Goal: Check status: Check status

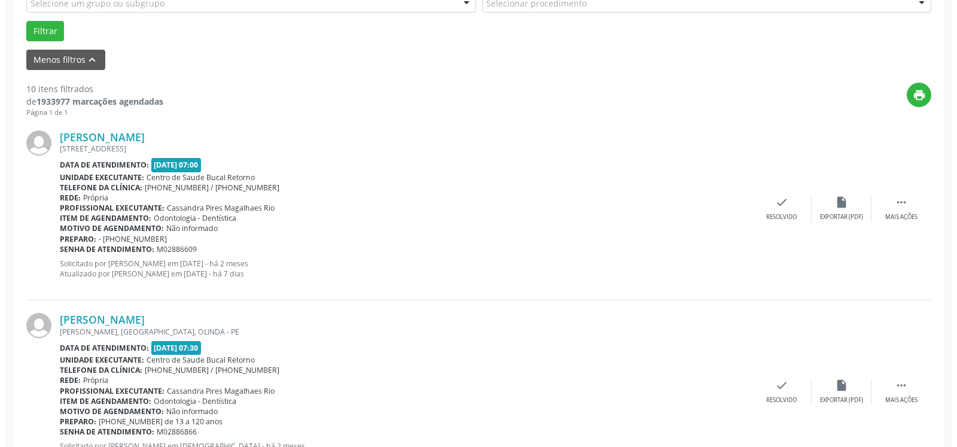
scroll to position [366, 0]
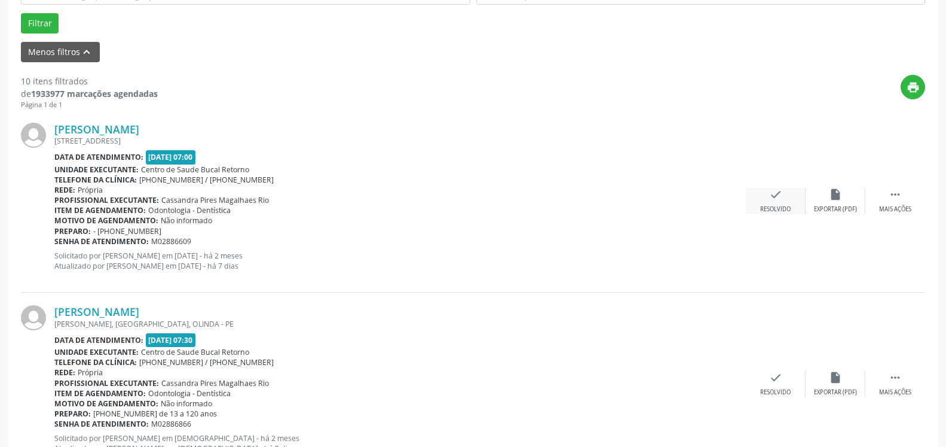
click at [778, 201] on icon "check" at bounding box center [775, 194] width 13 height 13
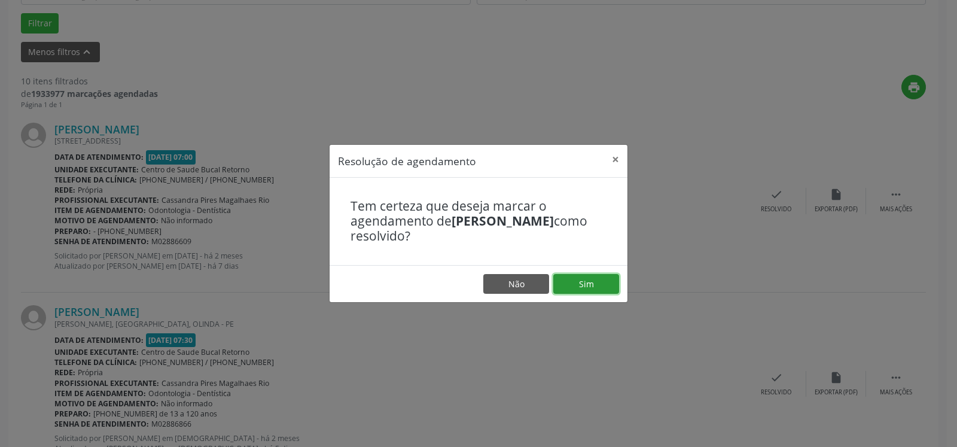
click at [578, 279] on button "Sim" at bounding box center [586, 284] width 66 height 20
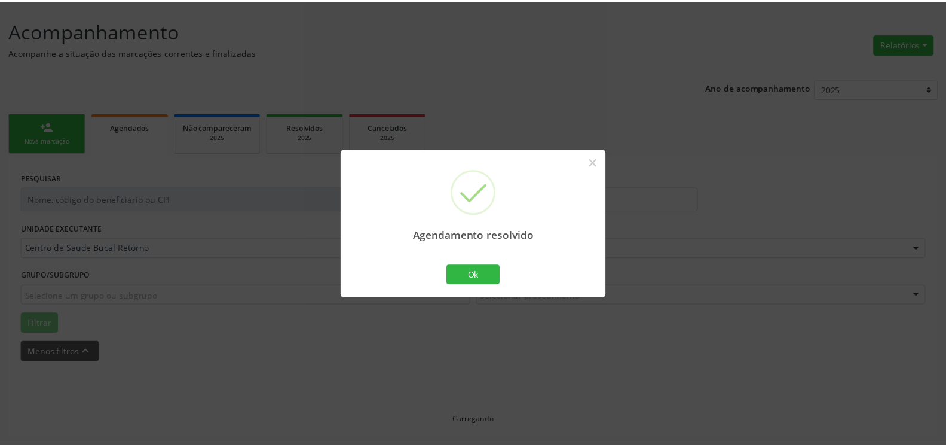
scroll to position [66, 0]
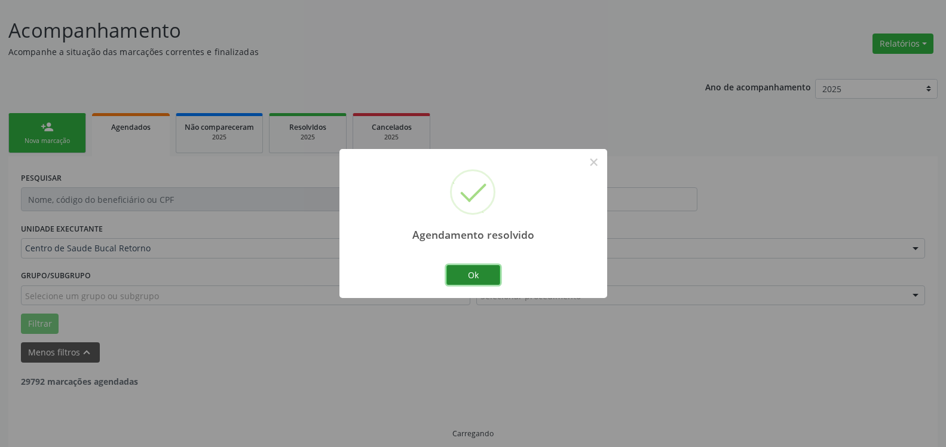
click at [481, 276] on button "Ok" at bounding box center [474, 275] width 54 height 20
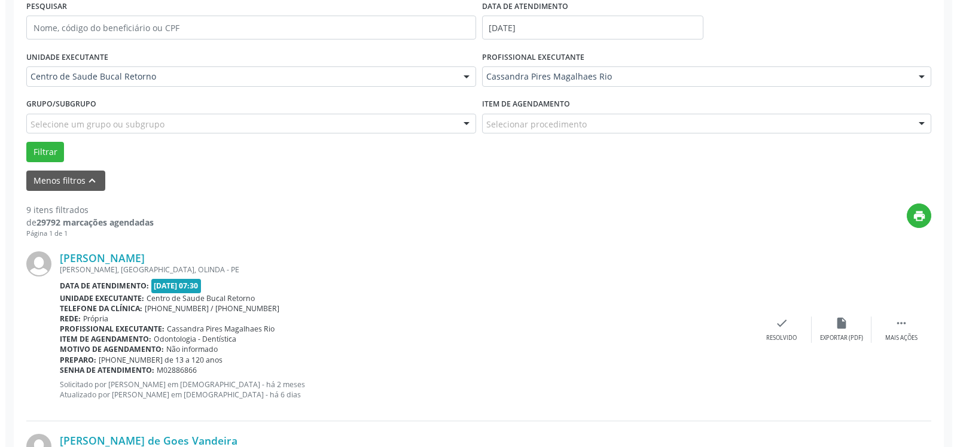
scroll to position [261, 0]
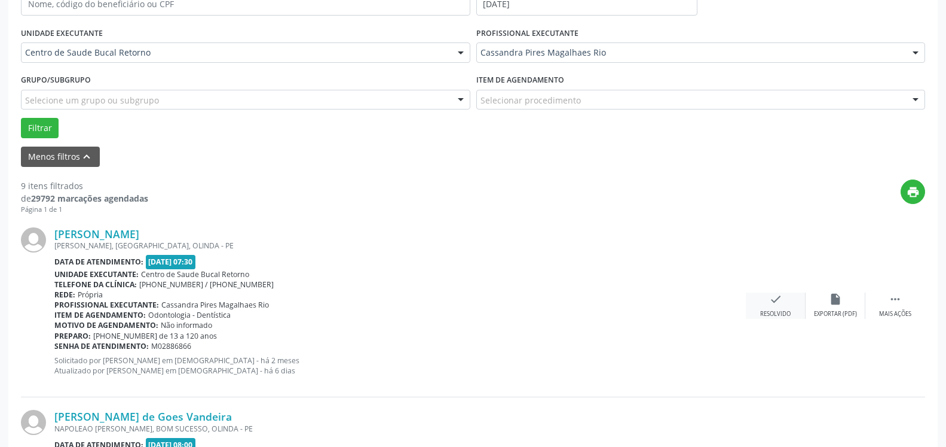
drag, startPoint x: 768, startPoint y: 292, endPoint x: 770, endPoint y: 308, distance: 16.2
click at [768, 295] on div "[PERSON_NAME] [PERSON_NAME], [GEOGRAPHIC_DATA], [GEOGRAPHIC_DATA] - PE Data de …" at bounding box center [473, 306] width 905 height 182
click at [774, 306] on icon "check" at bounding box center [775, 298] width 13 height 13
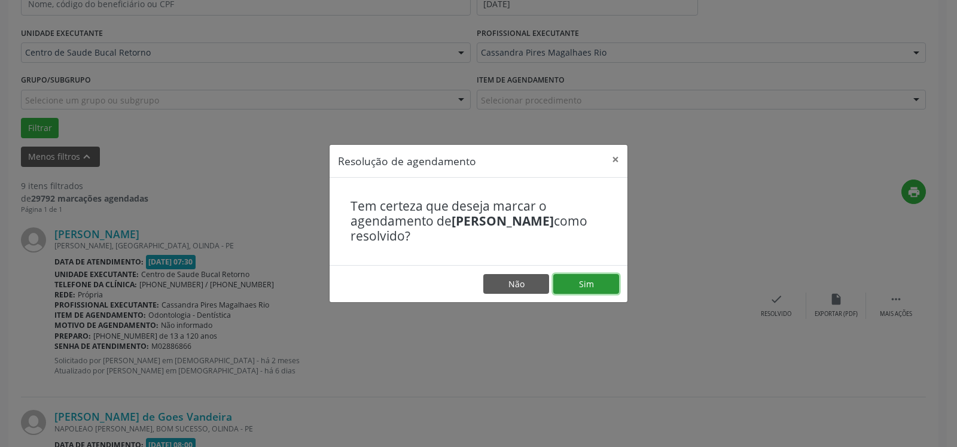
click at [579, 282] on button "Sim" at bounding box center [586, 284] width 66 height 20
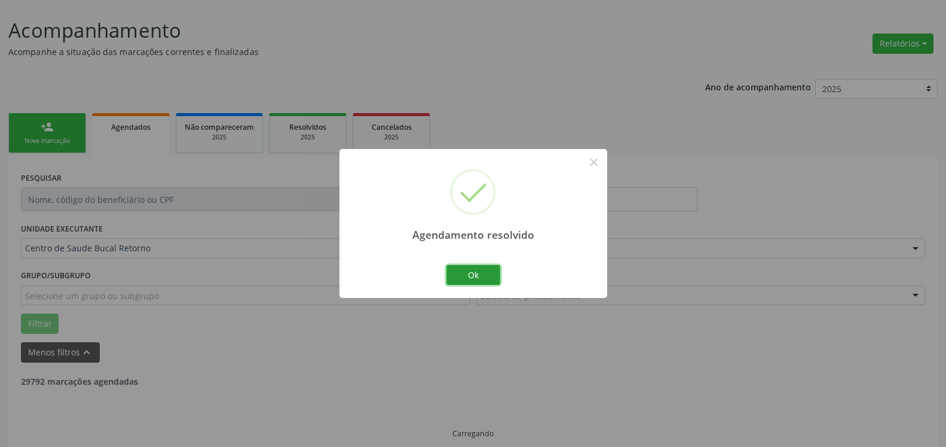
click at [483, 274] on button "Ok" at bounding box center [474, 275] width 54 height 20
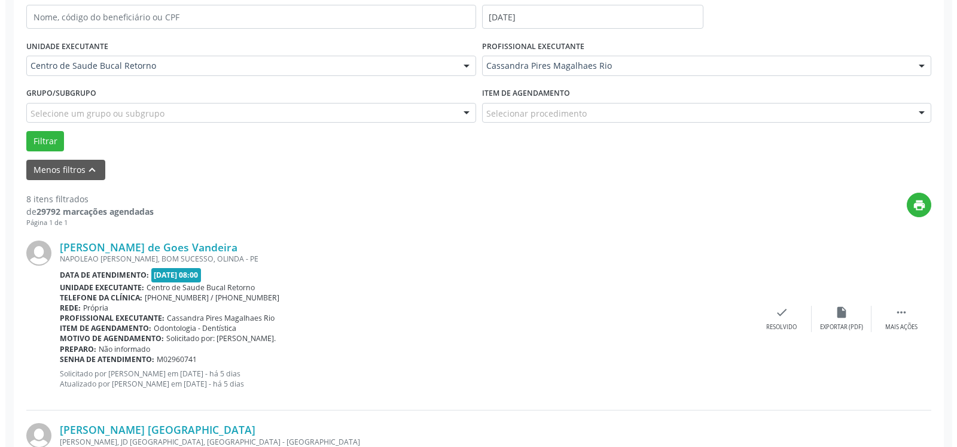
scroll to position [444, 0]
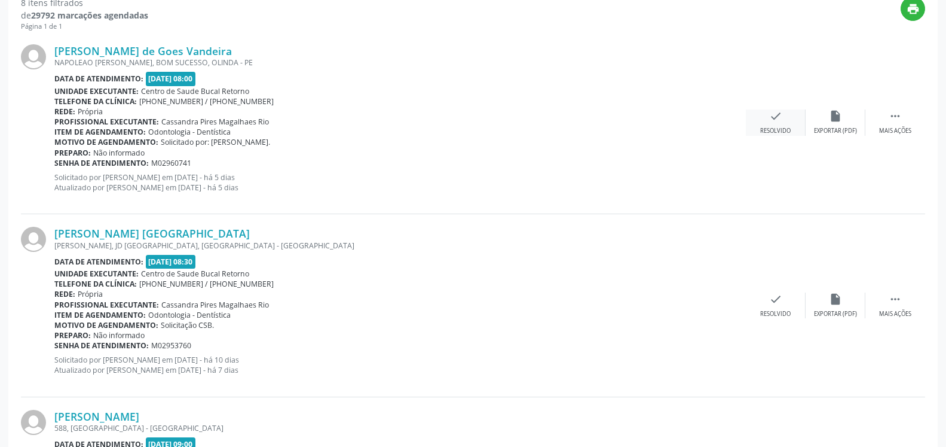
click at [772, 118] on icon "check" at bounding box center [775, 115] width 13 height 13
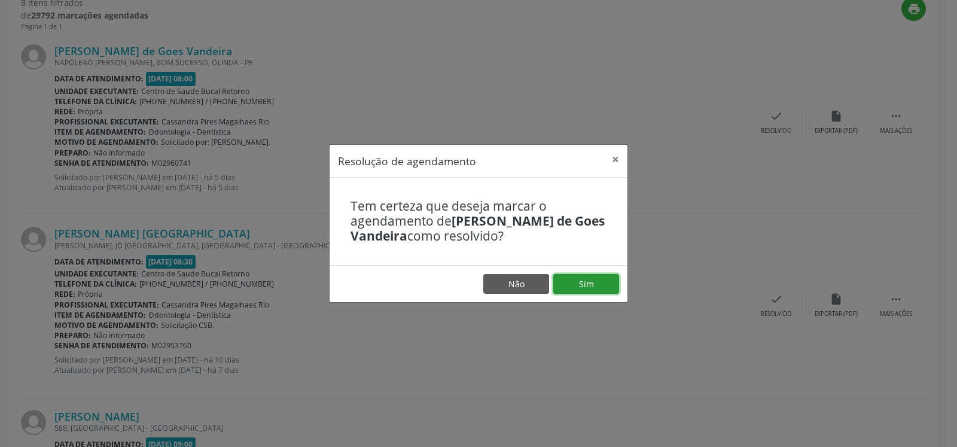
click at [593, 282] on button "Sim" at bounding box center [586, 284] width 66 height 20
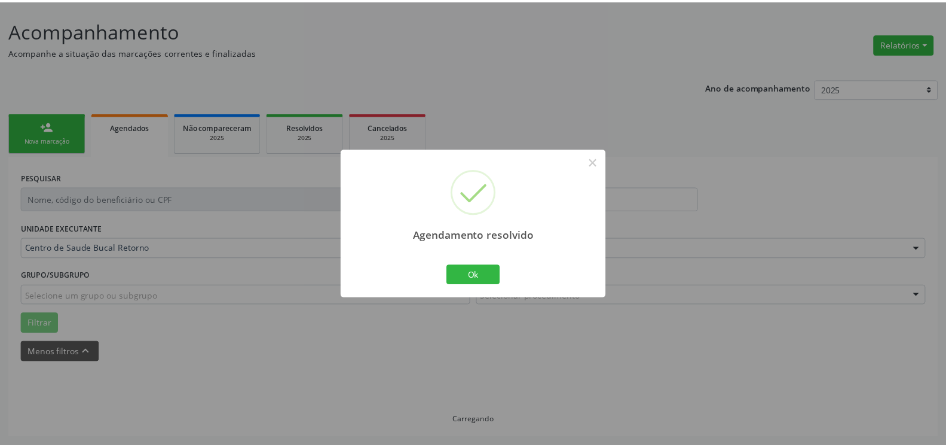
scroll to position [66, 0]
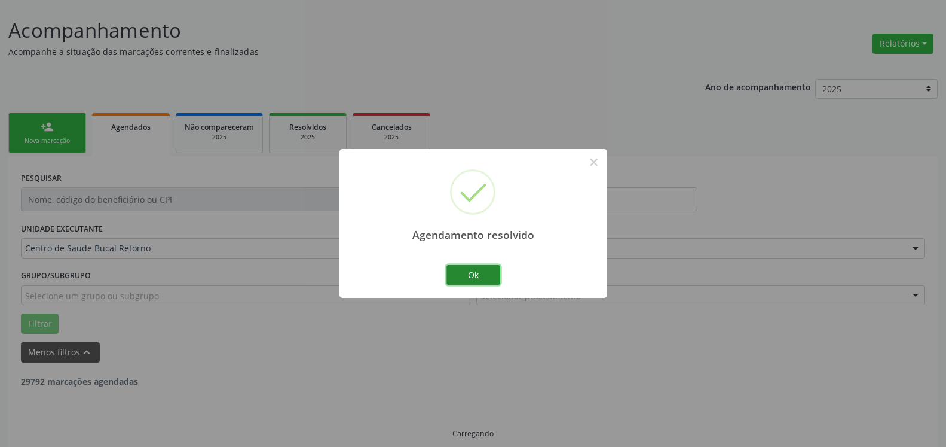
click at [490, 277] on button "Ok" at bounding box center [474, 275] width 54 height 20
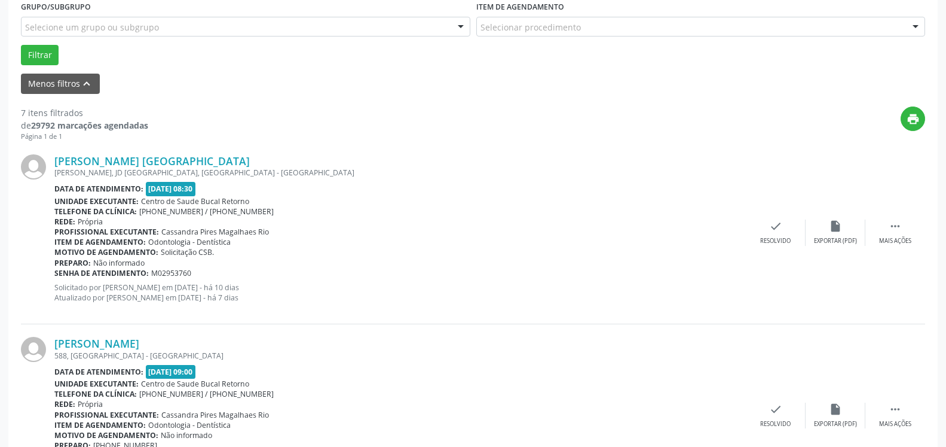
scroll to position [371, 0]
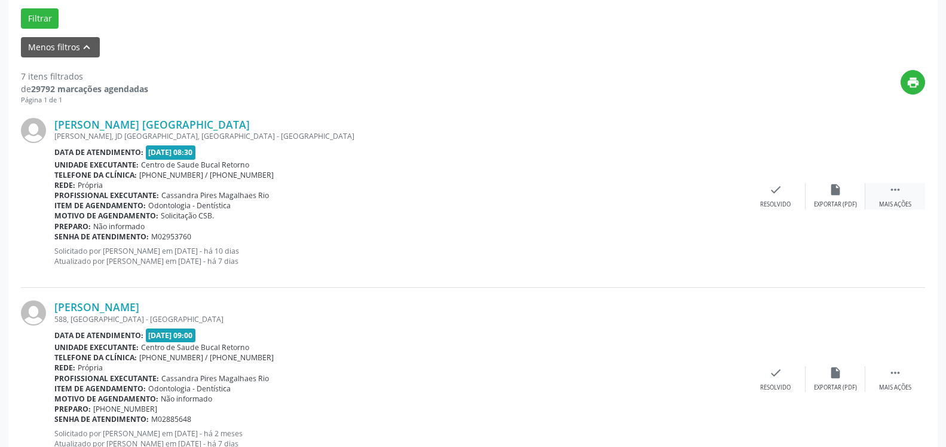
click at [890, 192] on icon "" at bounding box center [895, 189] width 13 height 13
click at [832, 187] on icon "alarm_off" at bounding box center [835, 189] width 13 height 13
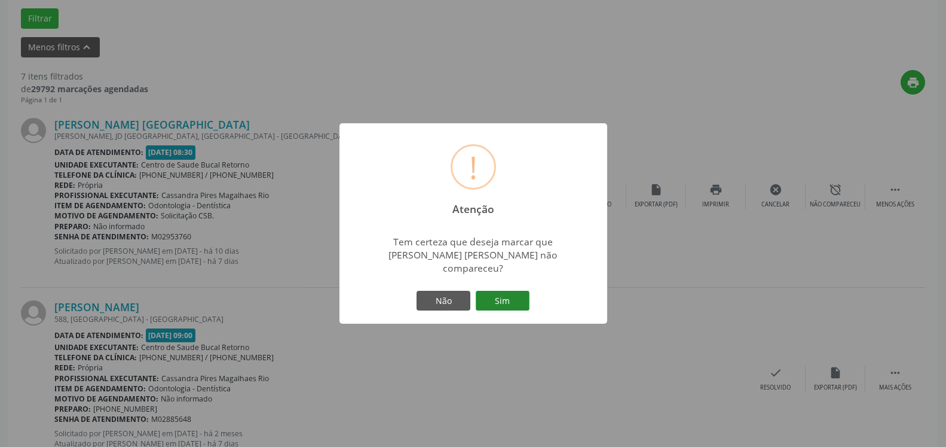
click at [506, 295] on button "Sim" at bounding box center [503, 301] width 54 height 20
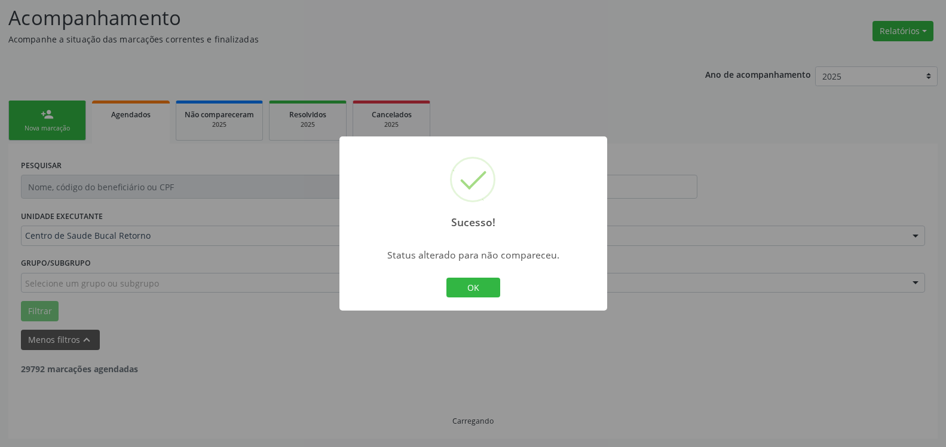
click at [481, 281] on button "OK" at bounding box center [474, 287] width 54 height 20
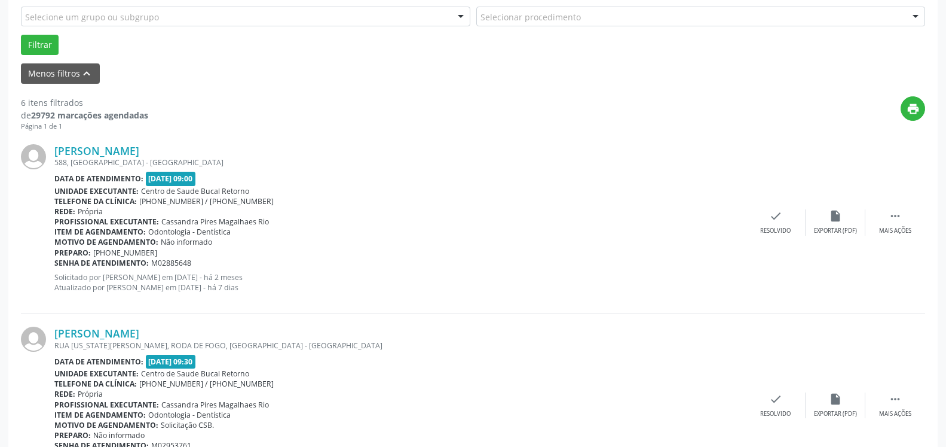
scroll to position [383, 0]
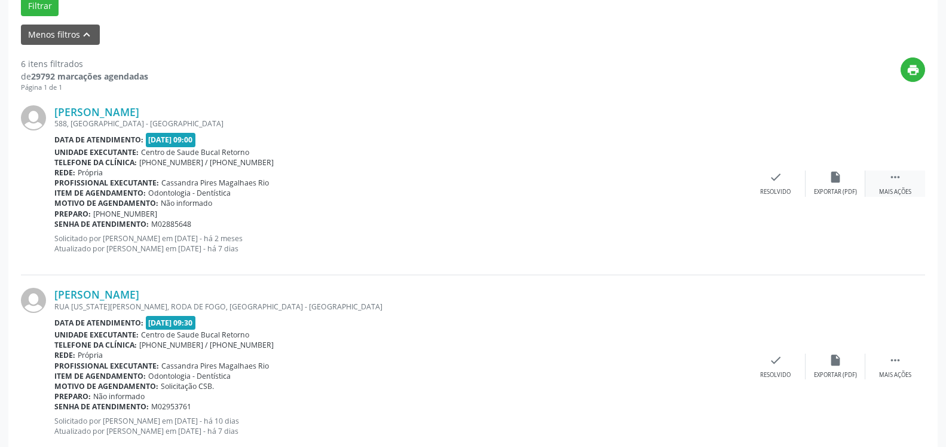
drag, startPoint x: 906, startPoint y: 184, endPoint x: 891, endPoint y: 187, distance: 16.0
click at [905, 185] on div " Mais ações" at bounding box center [896, 183] width 60 height 26
click at [826, 188] on div "Não compareceu" at bounding box center [835, 192] width 51 height 8
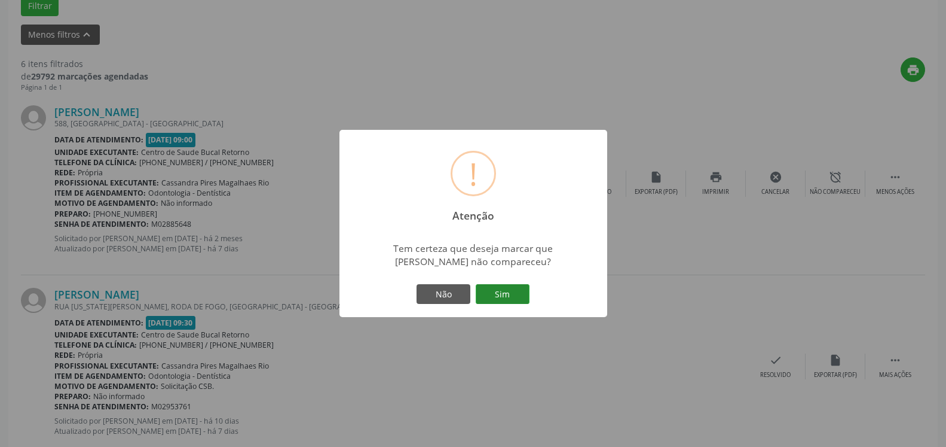
click at [498, 301] on button "Sim" at bounding box center [503, 294] width 54 height 20
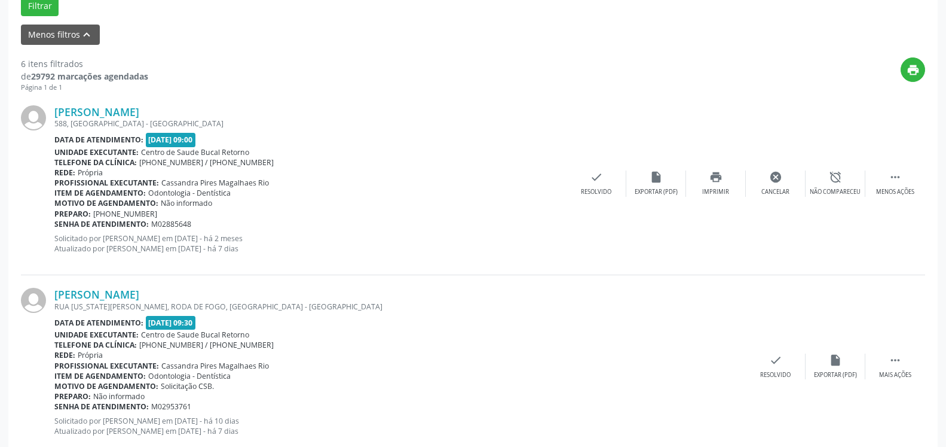
scroll to position [78, 0]
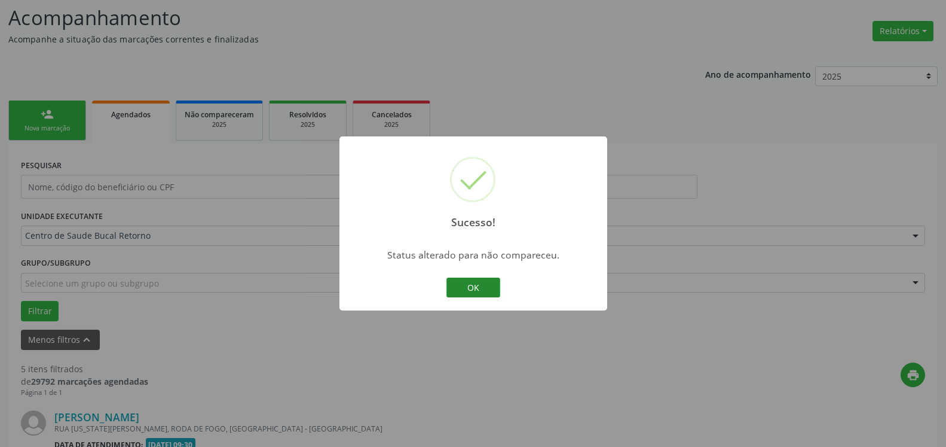
click at [468, 293] on button "OK" at bounding box center [474, 287] width 54 height 20
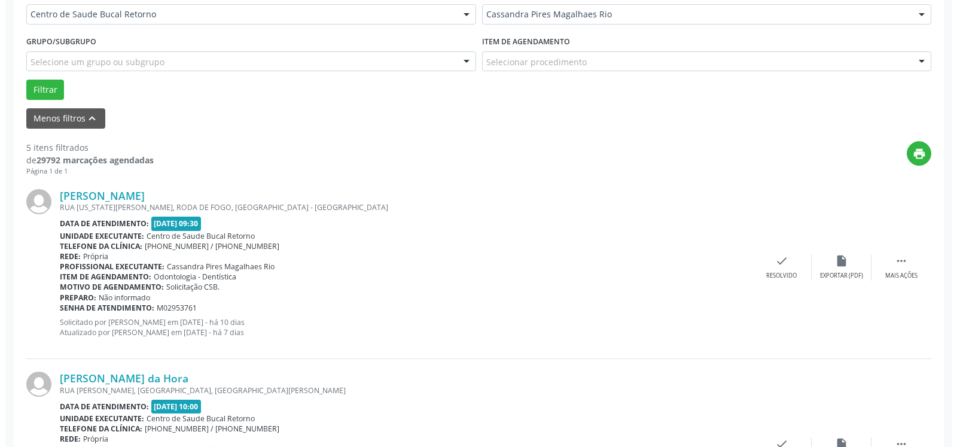
scroll to position [383, 0]
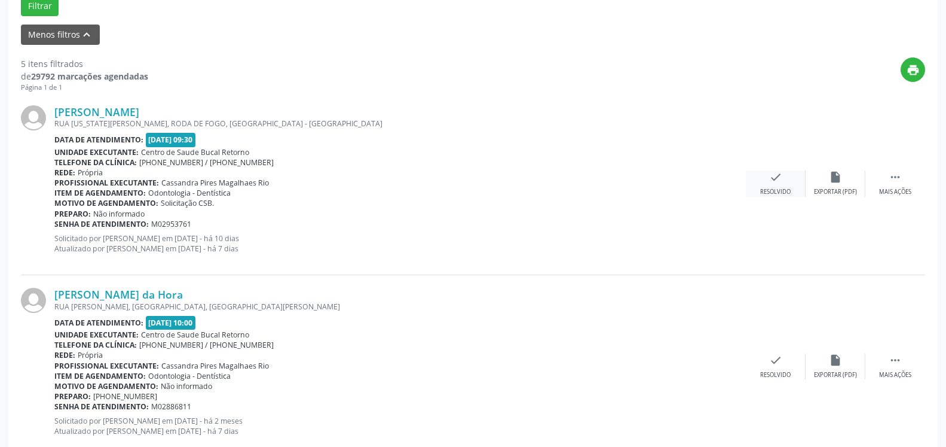
click at [783, 176] on div "check Resolvido" at bounding box center [776, 183] width 60 height 26
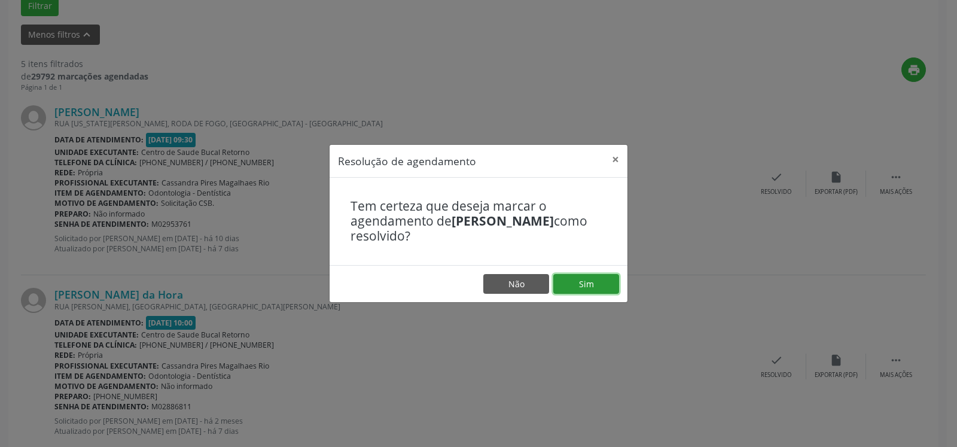
drag, startPoint x: 609, startPoint y: 283, endPoint x: 453, endPoint y: 285, distance: 156.1
click at [607, 283] on button "Sim" at bounding box center [586, 284] width 66 height 20
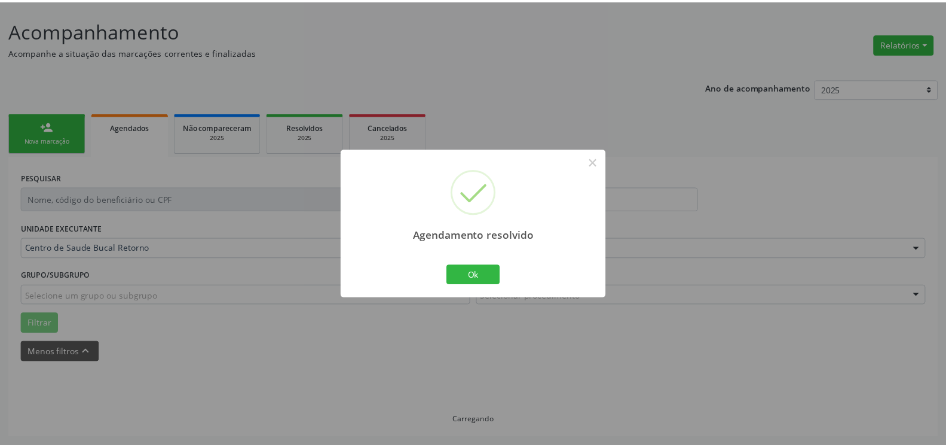
scroll to position [66, 0]
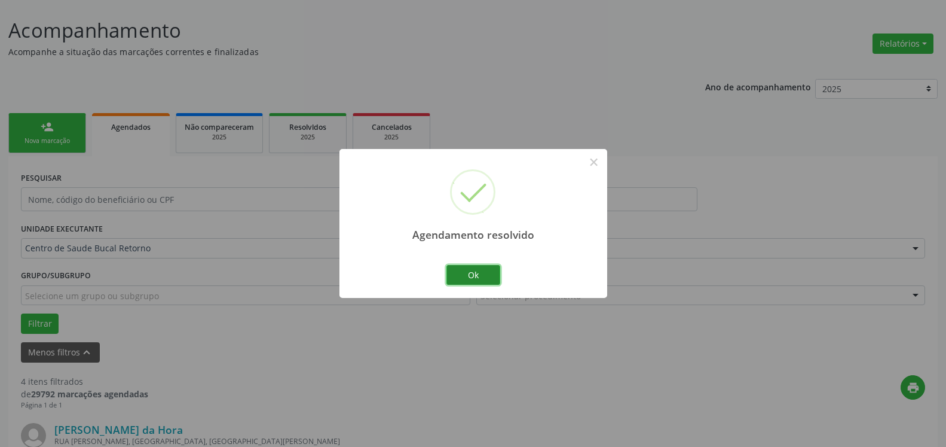
click at [454, 277] on button "Ok" at bounding box center [474, 275] width 54 height 20
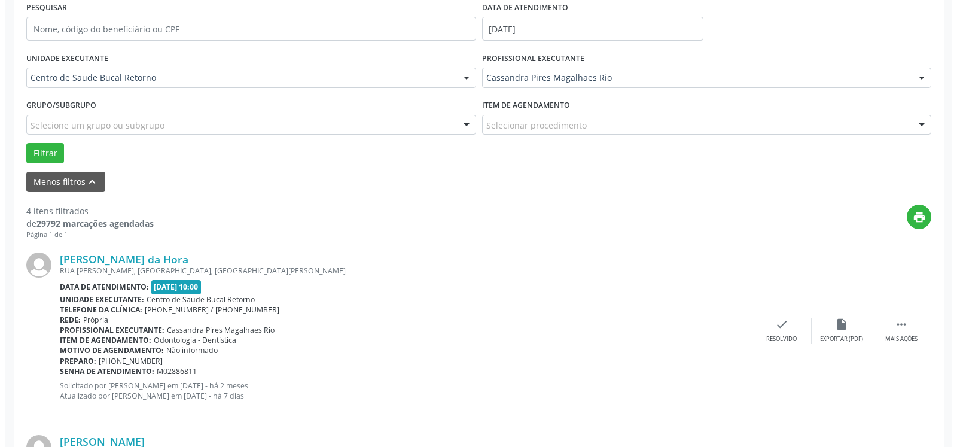
scroll to position [371, 0]
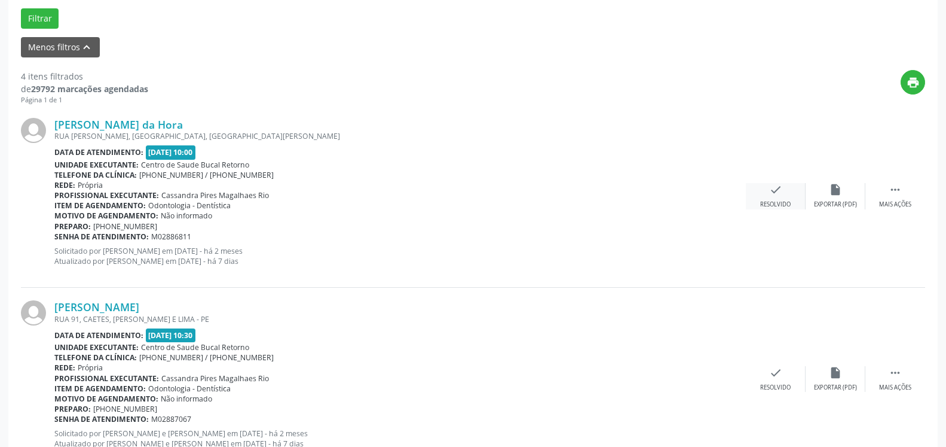
click at [777, 200] on div "check Resolvido" at bounding box center [776, 196] width 60 height 26
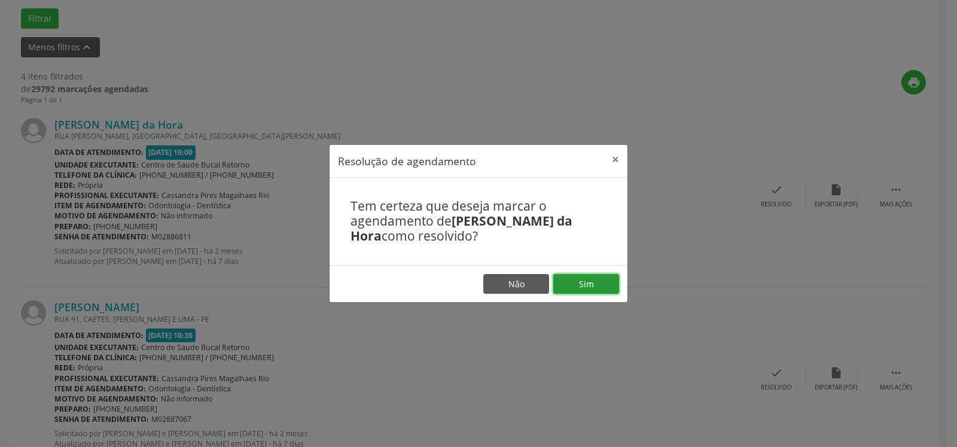
click at [581, 283] on button "Sim" at bounding box center [586, 284] width 66 height 20
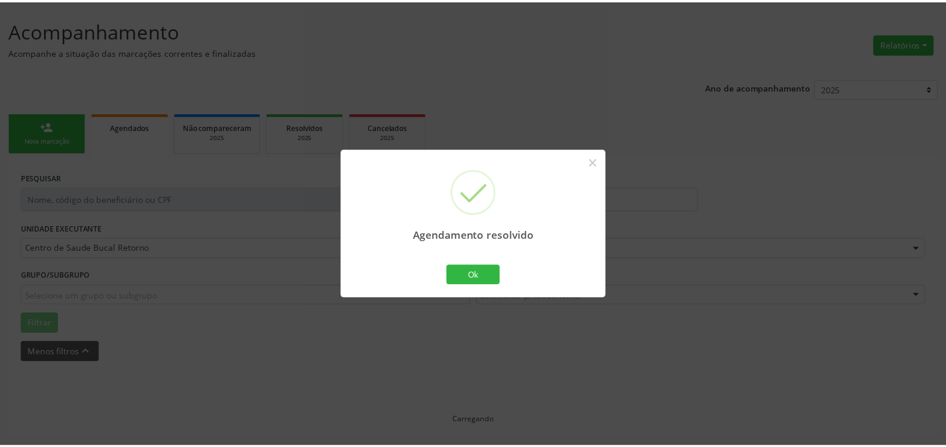
scroll to position [66, 0]
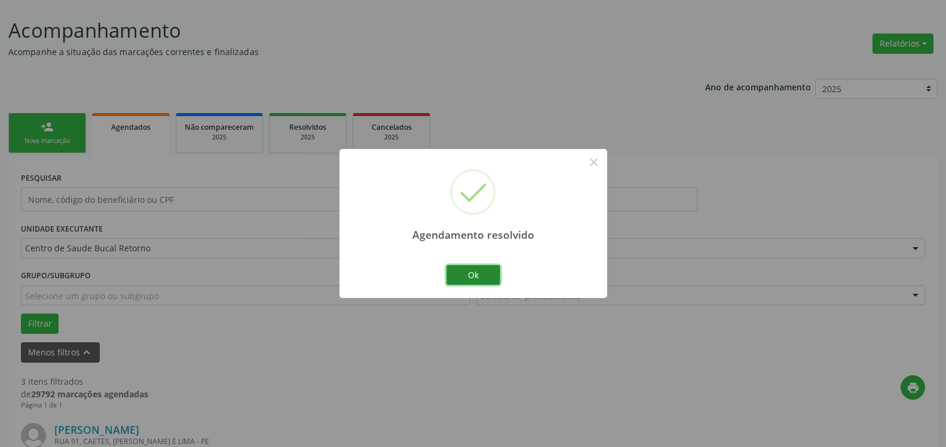
click at [478, 277] on button "Ok" at bounding box center [474, 275] width 54 height 20
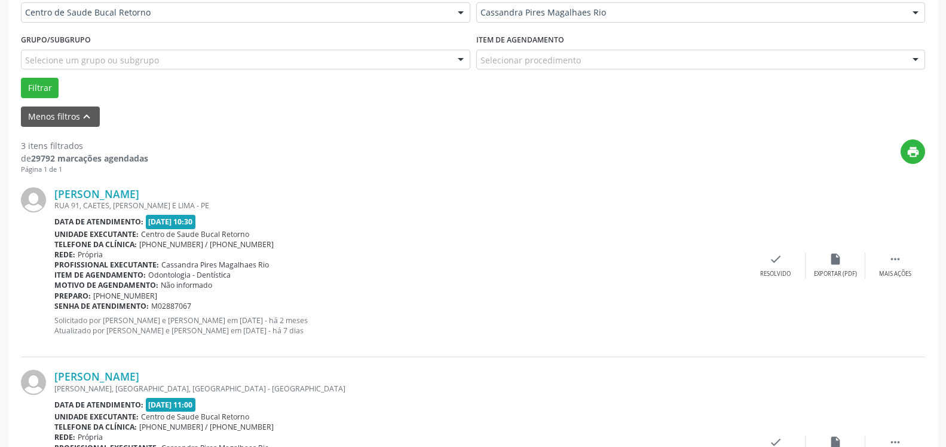
scroll to position [371, 0]
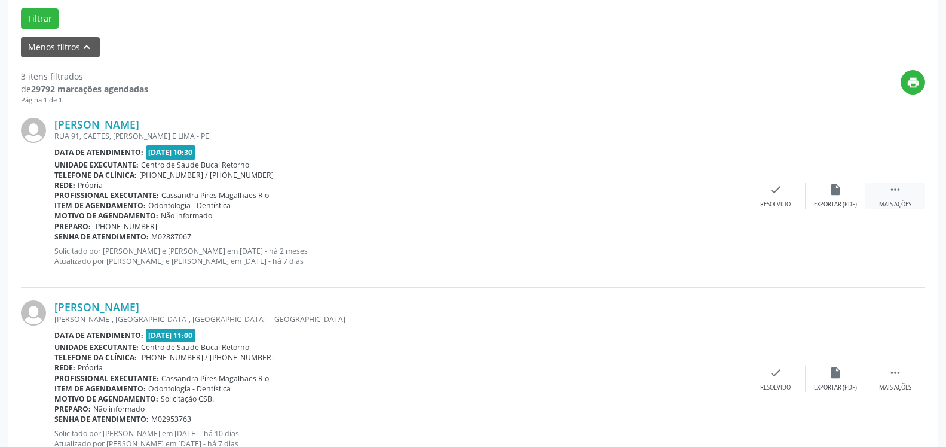
click at [893, 190] on icon "" at bounding box center [895, 189] width 13 height 13
click at [824, 198] on div "alarm_off Não compareceu" at bounding box center [836, 196] width 60 height 26
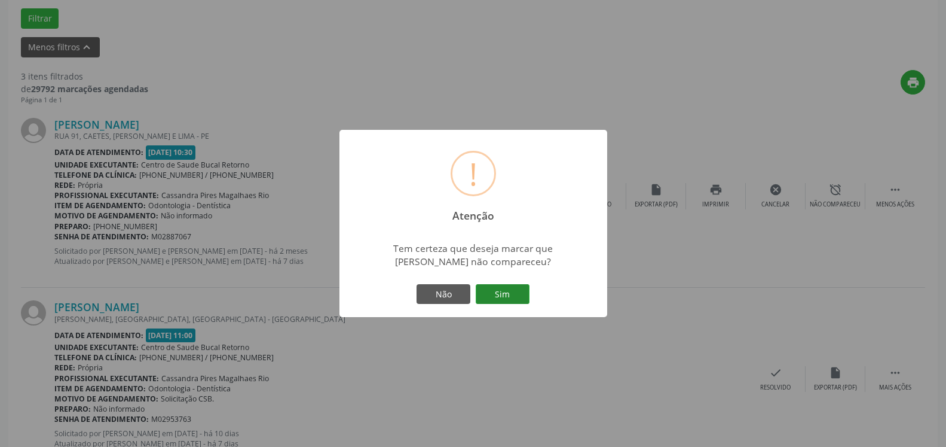
click at [520, 301] on button "Sim" at bounding box center [503, 294] width 54 height 20
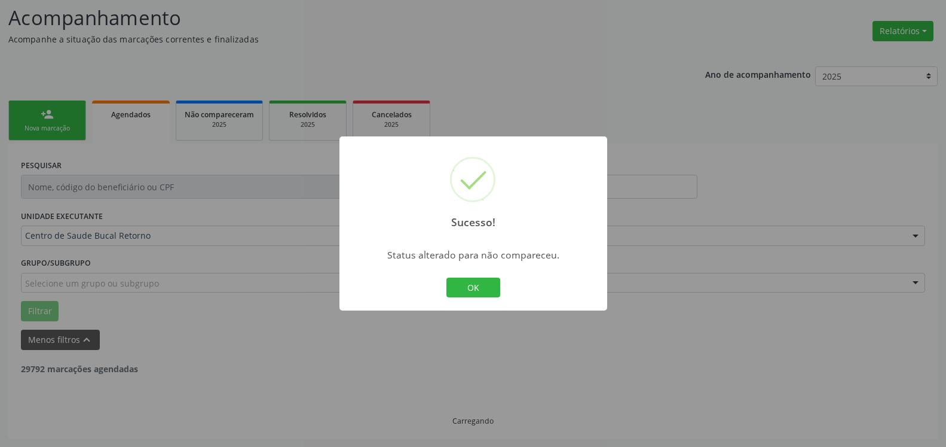
scroll to position [78, 0]
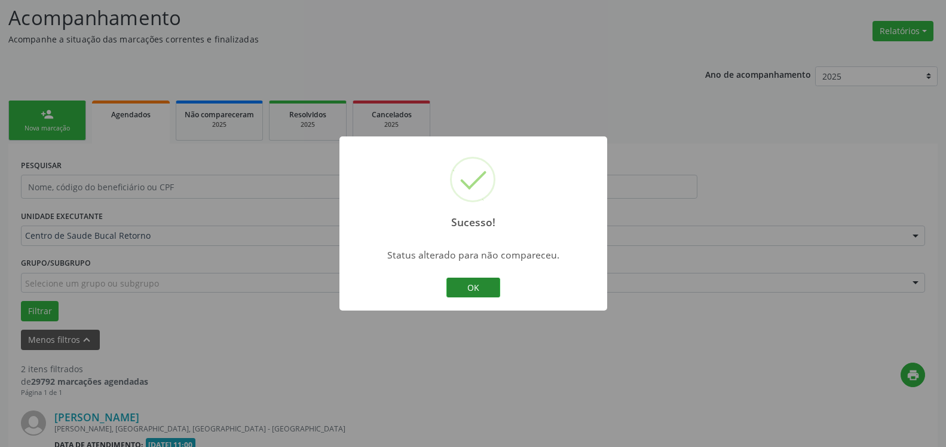
click at [496, 294] on button "OK" at bounding box center [474, 287] width 54 height 20
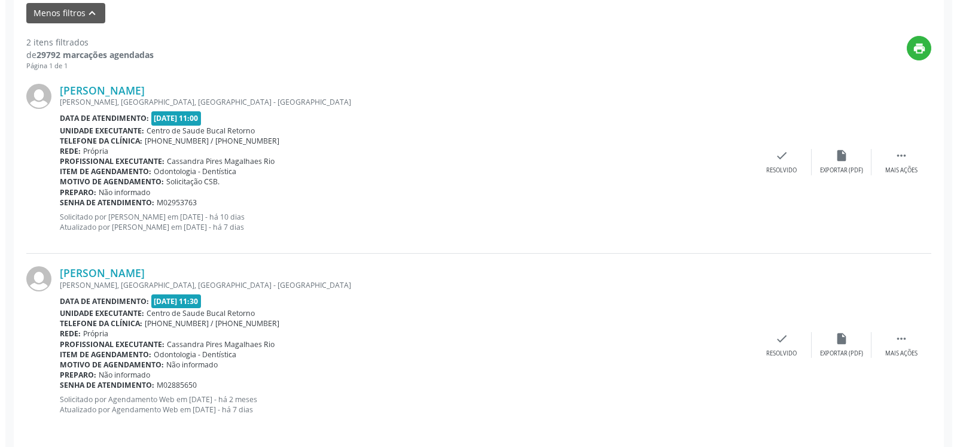
scroll to position [415, 0]
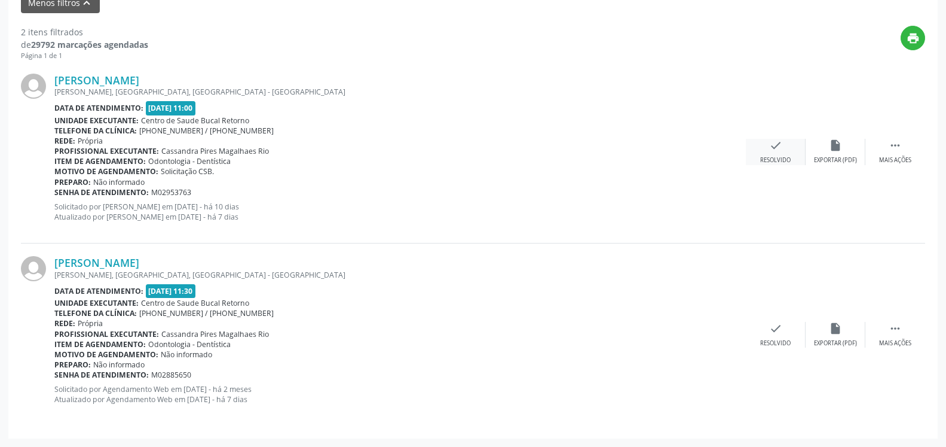
click at [780, 145] on icon "check" at bounding box center [775, 145] width 13 height 13
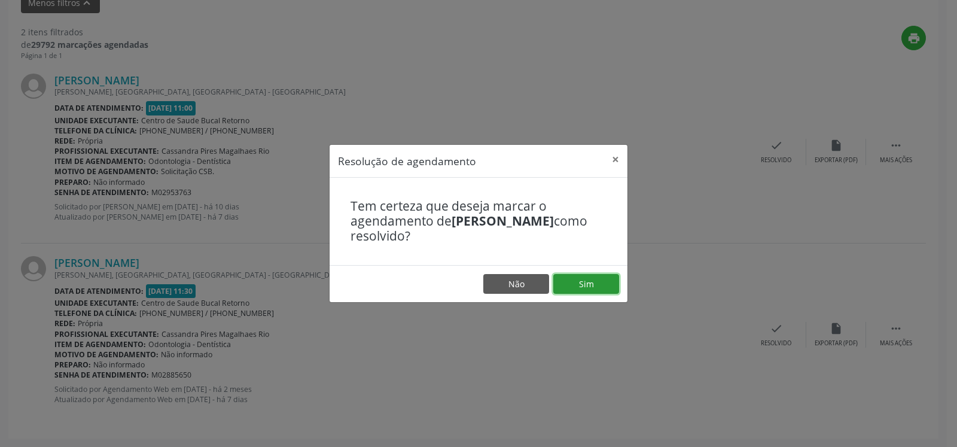
click at [584, 291] on button "Sim" at bounding box center [586, 284] width 66 height 20
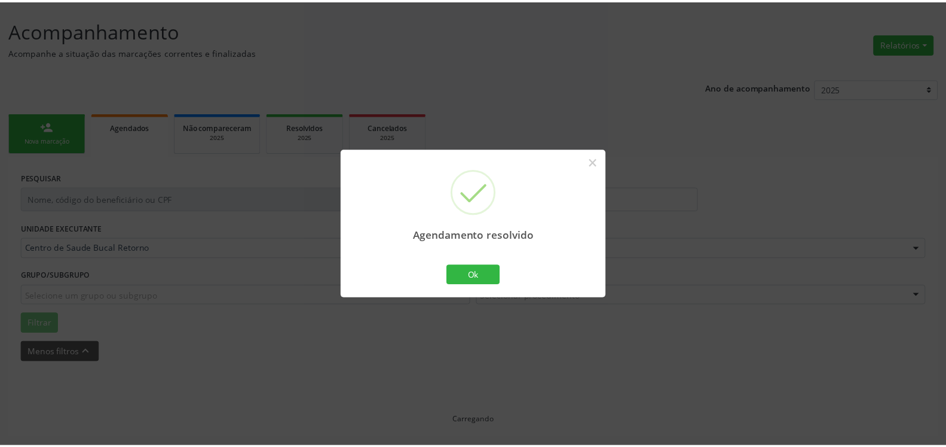
scroll to position [66, 0]
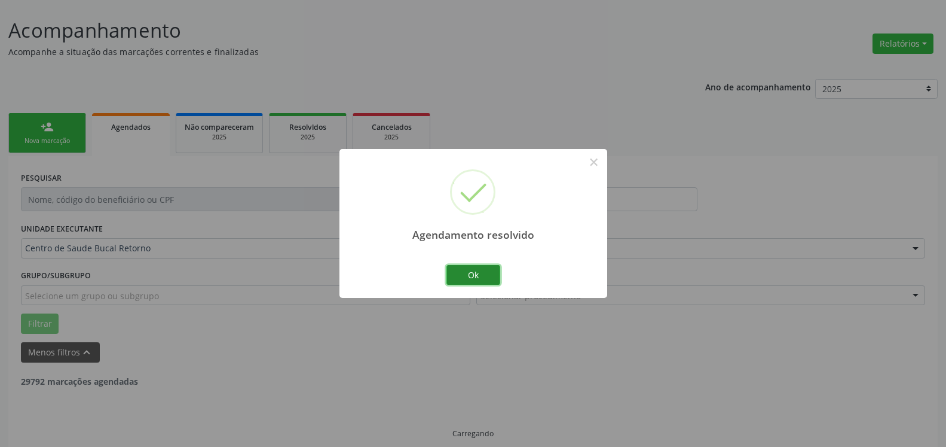
click at [477, 276] on button "Ok" at bounding box center [474, 275] width 54 height 20
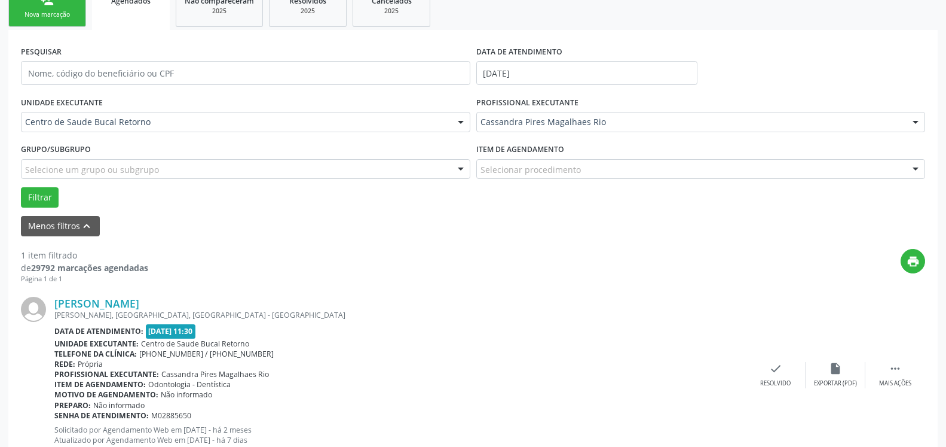
scroll to position [232, 0]
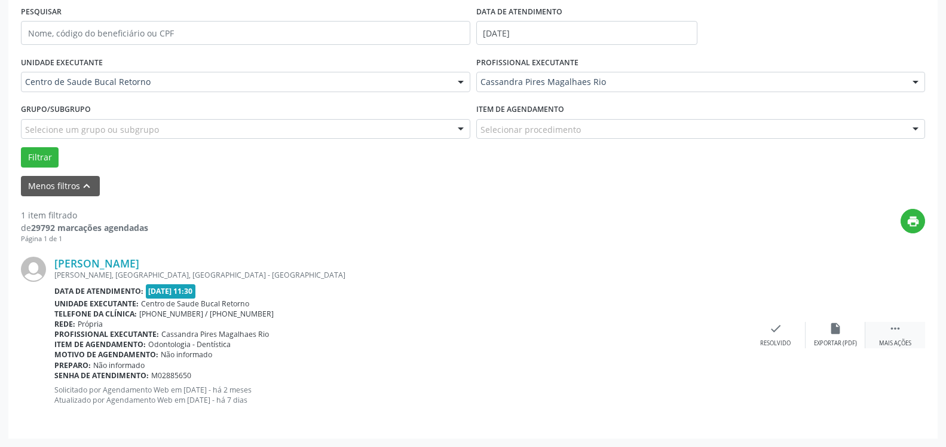
drag, startPoint x: 902, startPoint y: 335, endPoint x: 871, endPoint y: 337, distance: 31.1
click at [902, 335] on div " Mais ações" at bounding box center [896, 335] width 60 height 26
click at [841, 331] on icon "alarm_off" at bounding box center [835, 328] width 13 height 13
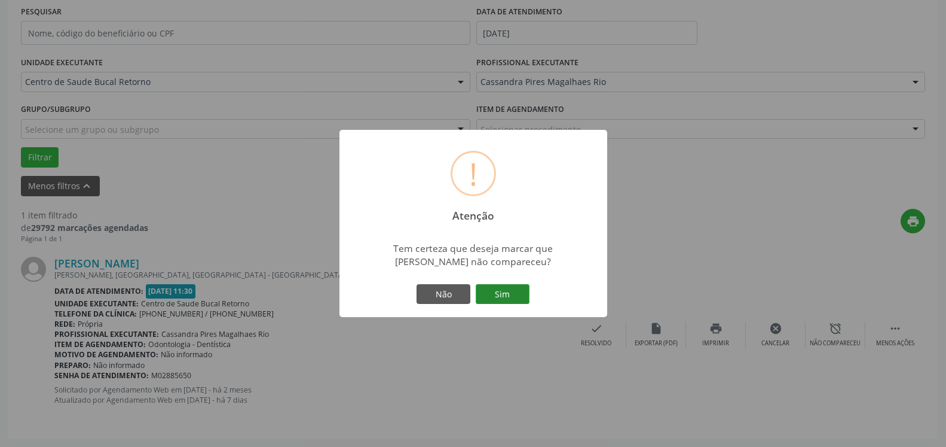
click at [507, 294] on button "Sim" at bounding box center [503, 294] width 54 height 20
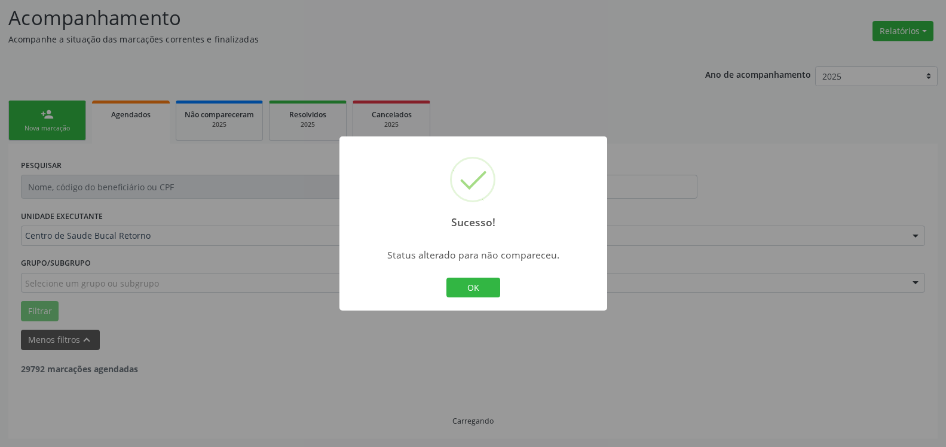
scroll to position [40, 0]
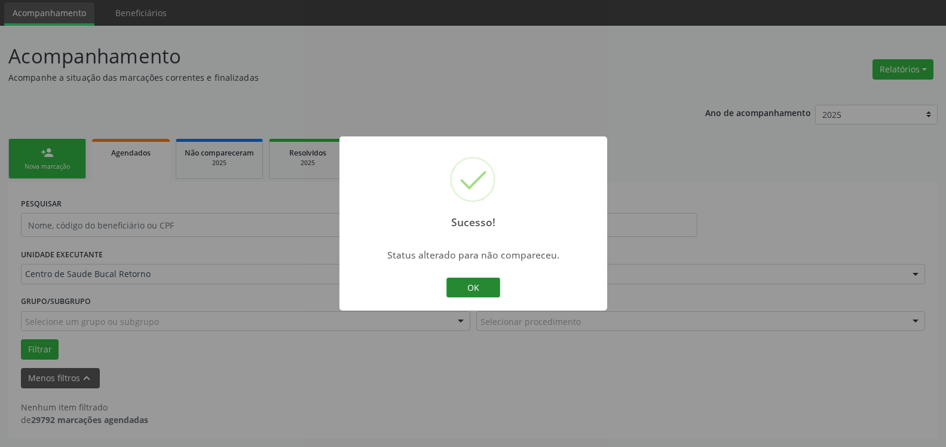
click at [495, 289] on button "OK" at bounding box center [474, 287] width 54 height 20
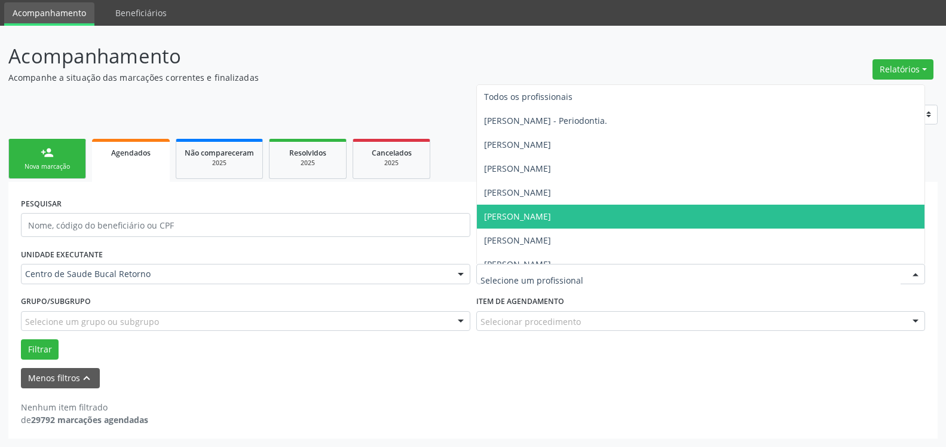
click at [557, 267] on div at bounding box center [702, 274] width 450 height 20
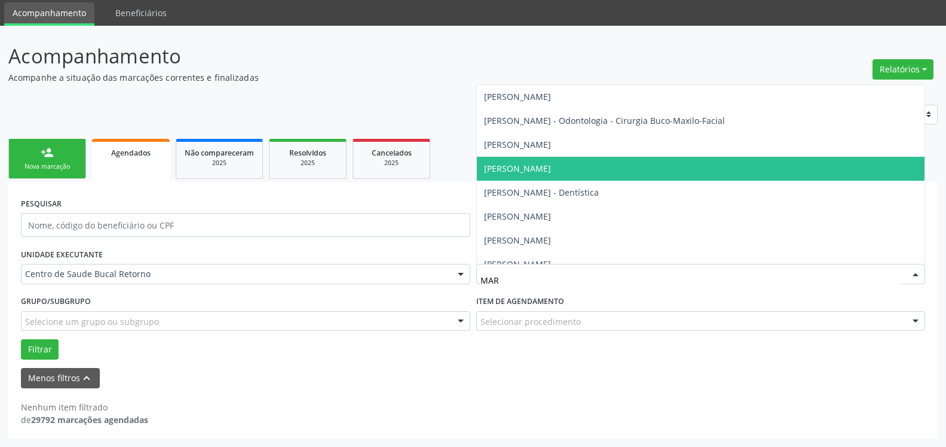
click at [551, 164] on span "[PERSON_NAME]" at bounding box center [517, 168] width 67 height 11
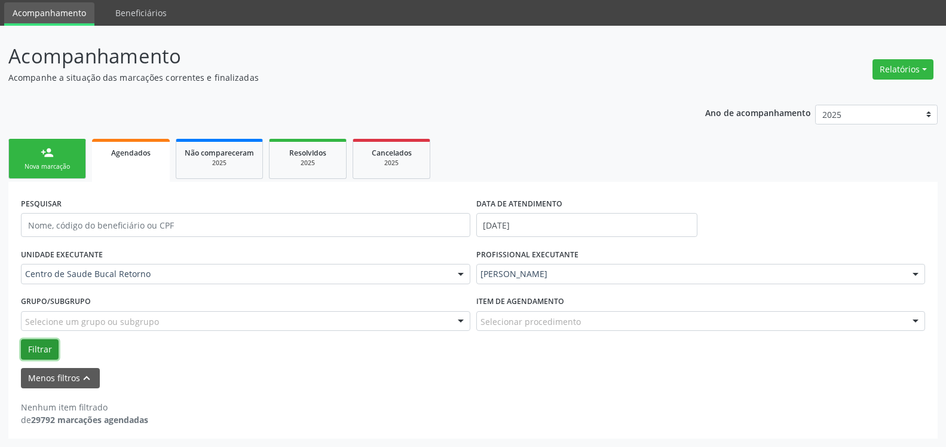
click at [36, 354] on button "Filtrar" at bounding box center [40, 349] width 38 height 20
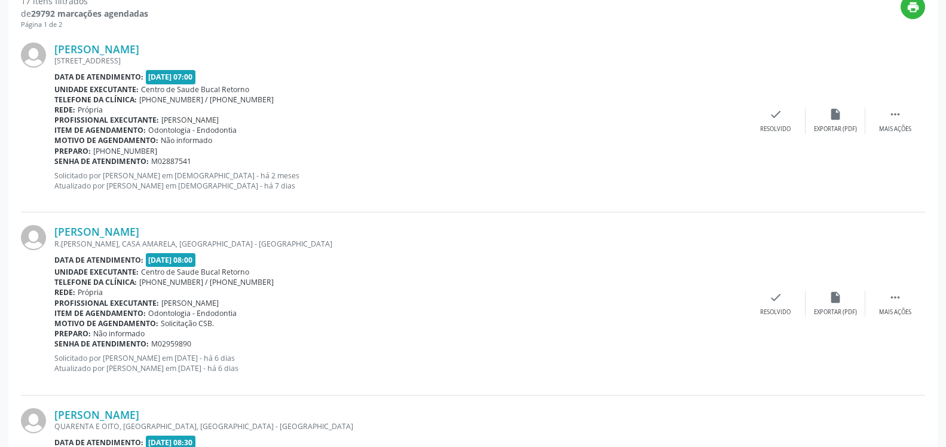
scroll to position [467, 0]
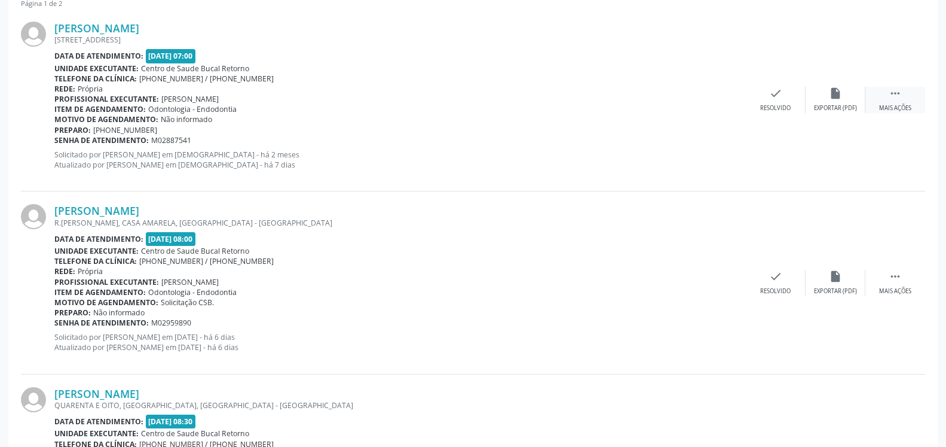
click at [888, 100] on div " Mais ações" at bounding box center [896, 100] width 60 height 26
click at [835, 96] on icon "alarm_off" at bounding box center [835, 93] width 13 height 13
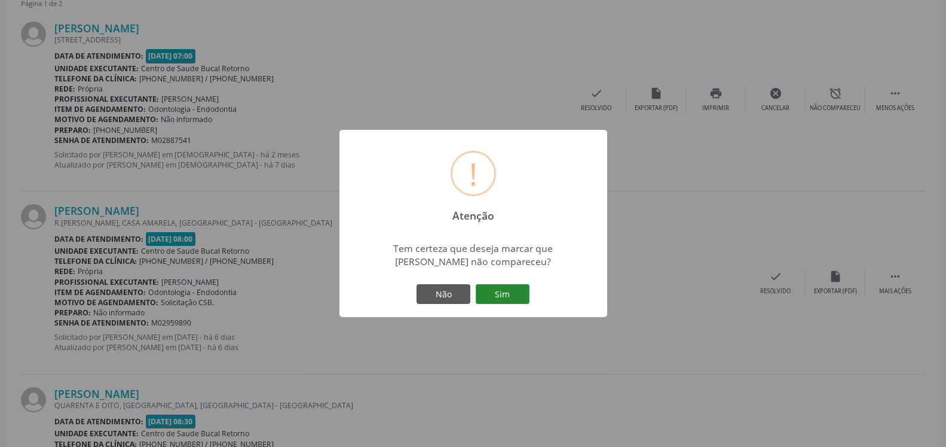
drag, startPoint x: 497, startPoint y: 298, endPoint x: 502, endPoint y: 292, distance: 8.1
click at [498, 297] on button "Sim" at bounding box center [503, 294] width 54 height 20
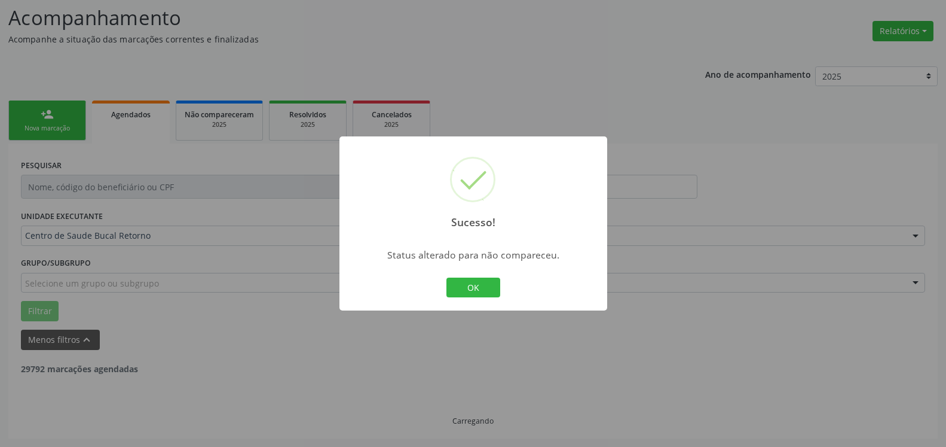
scroll to position [78, 0]
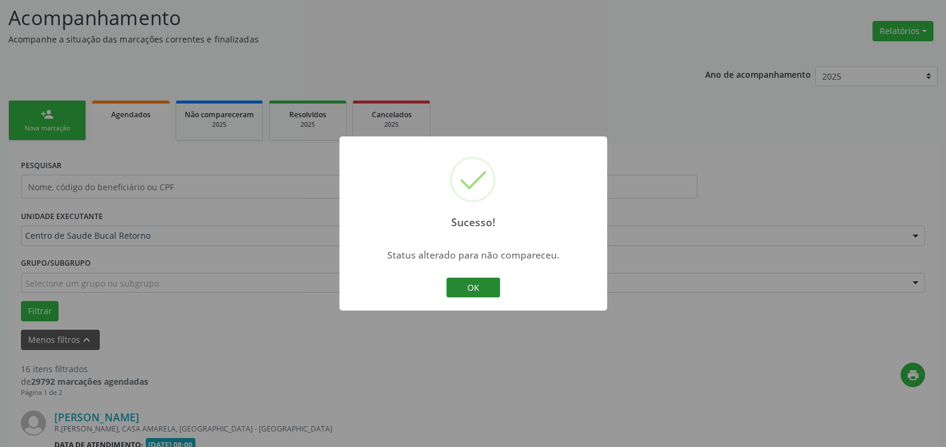
click at [488, 288] on button "OK" at bounding box center [474, 287] width 54 height 20
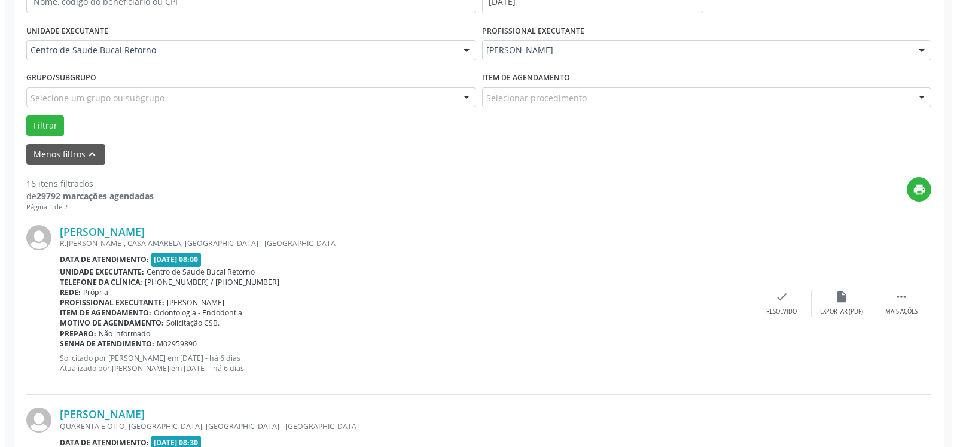
scroll to position [322, 0]
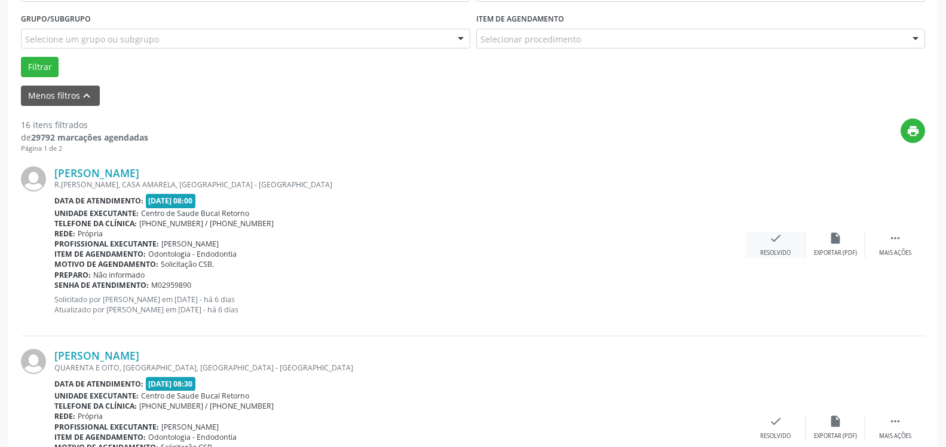
click at [779, 245] on icon "check" at bounding box center [775, 237] width 13 height 13
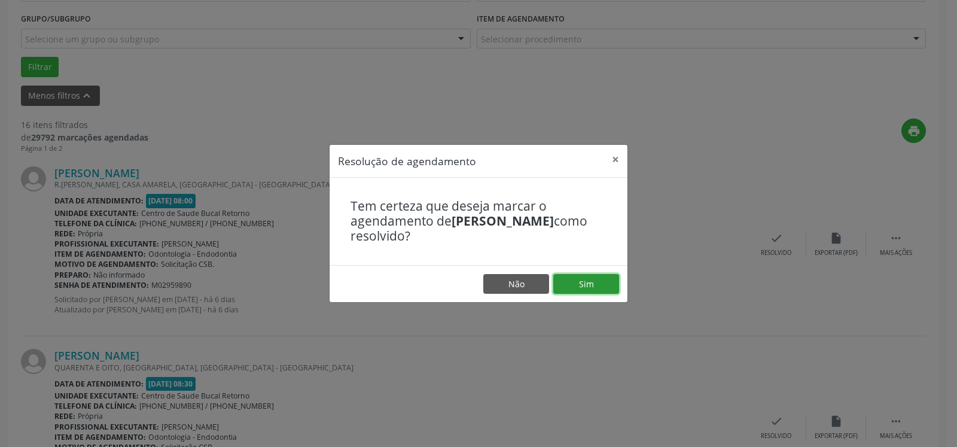
click at [592, 285] on button "Sim" at bounding box center [586, 284] width 66 height 20
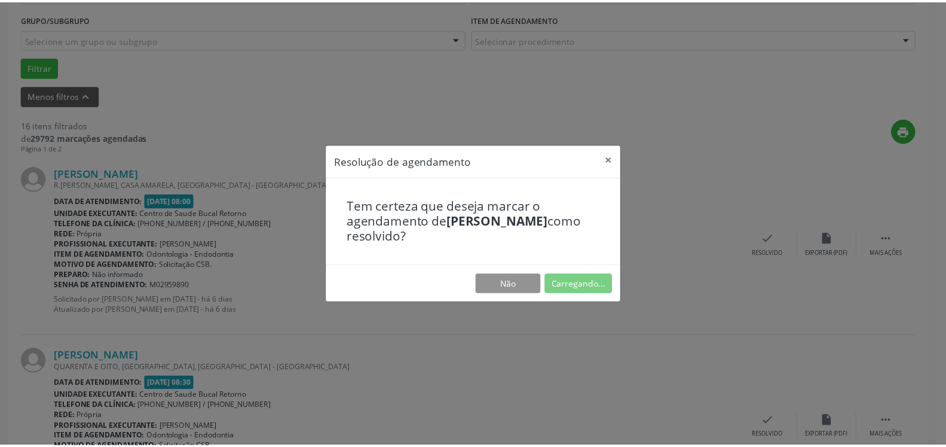
scroll to position [66, 0]
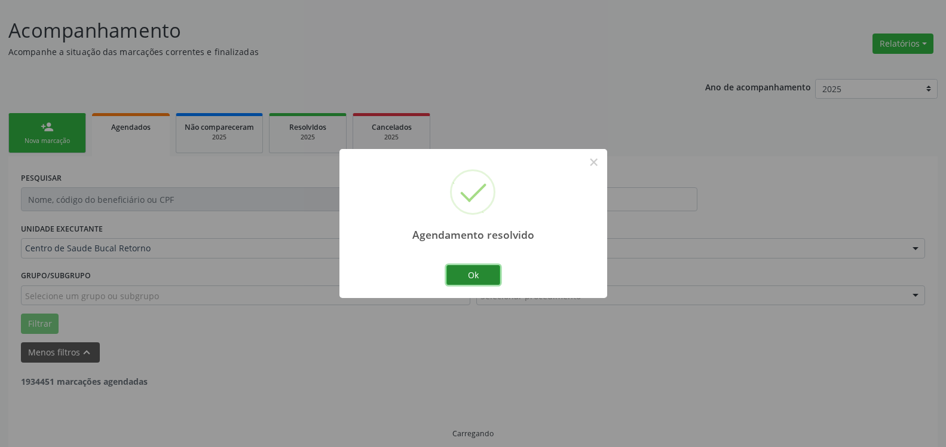
click at [461, 279] on button "Ok" at bounding box center [474, 275] width 54 height 20
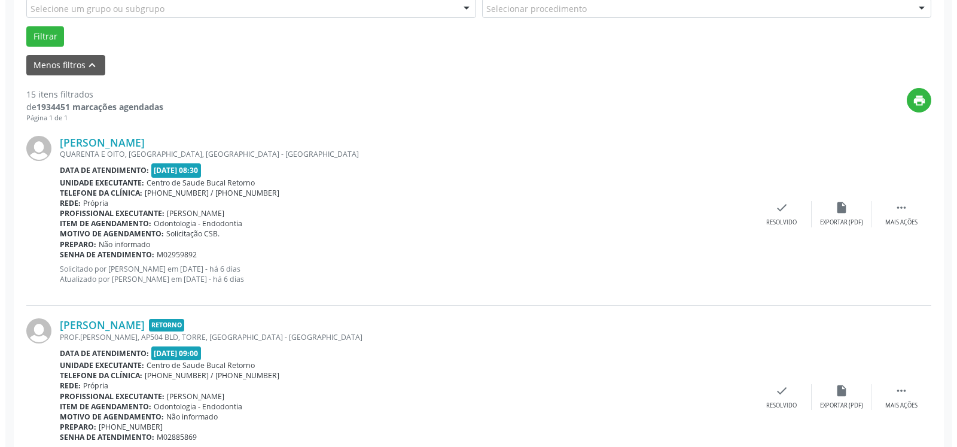
scroll to position [383, 0]
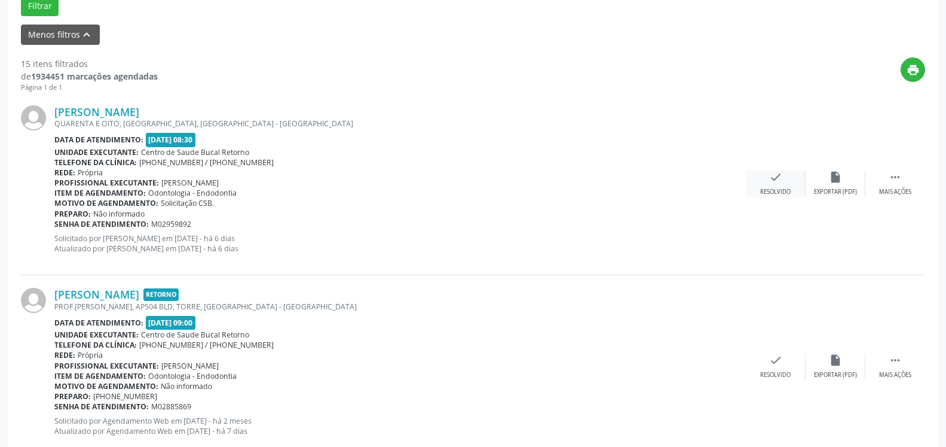
click at [774, 182] on icon "check" at bounding box center [775, 176] width 13 height 13
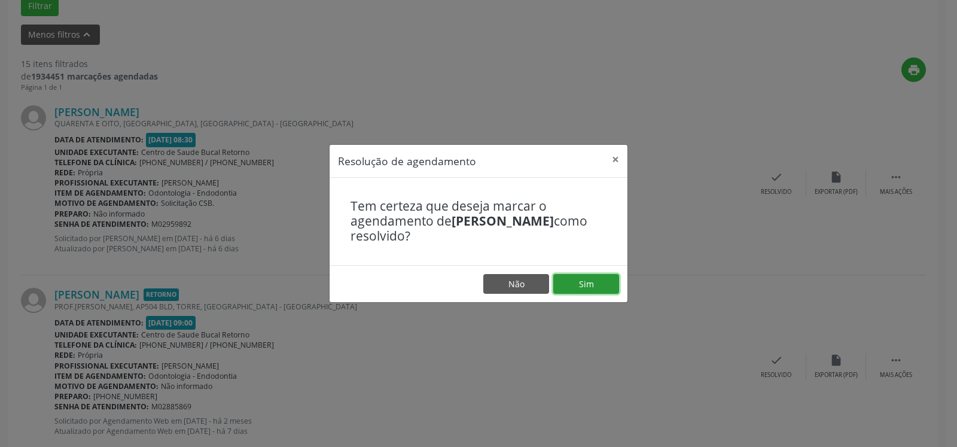
click at [583, 283] on button "Sim" at bounding box center [586, 284] width 66 height 20
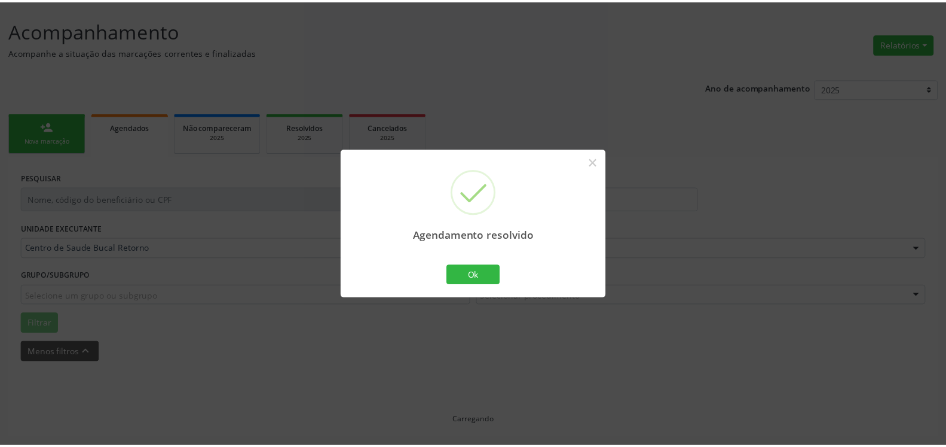
scroll to position [66, 0]
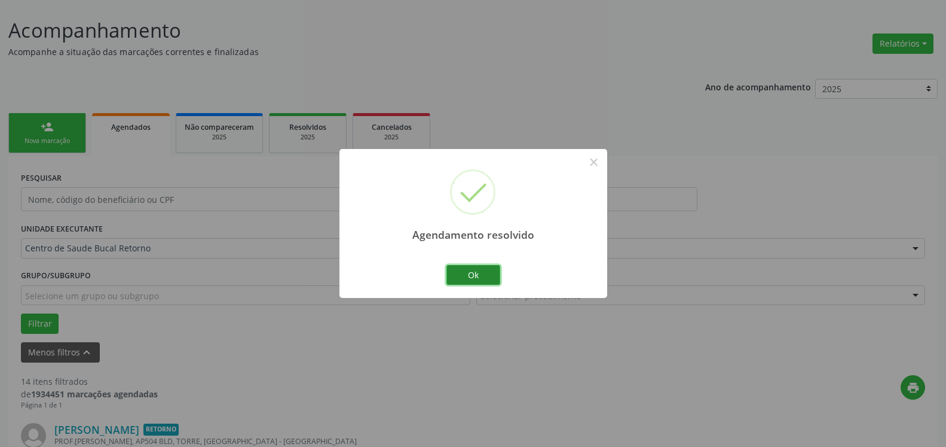
click at [480, 273] on button "Ok" at bounding box center [474, 275] width 54 height 20
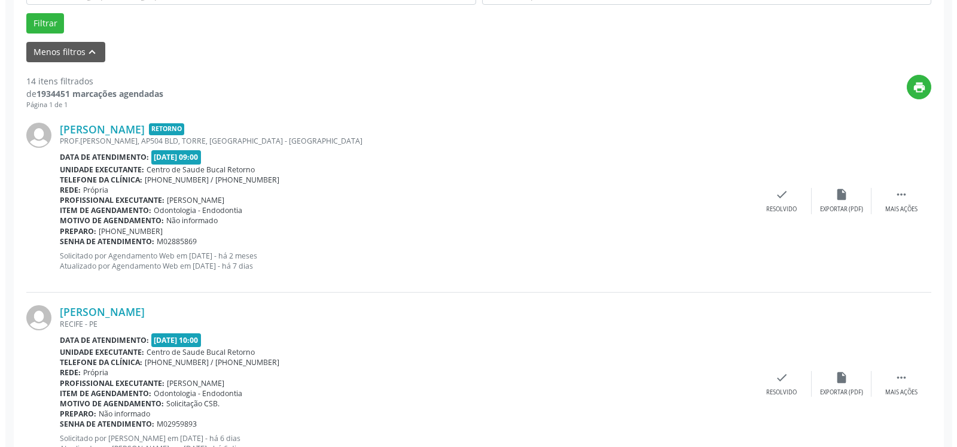
scroll to position [371, 0]
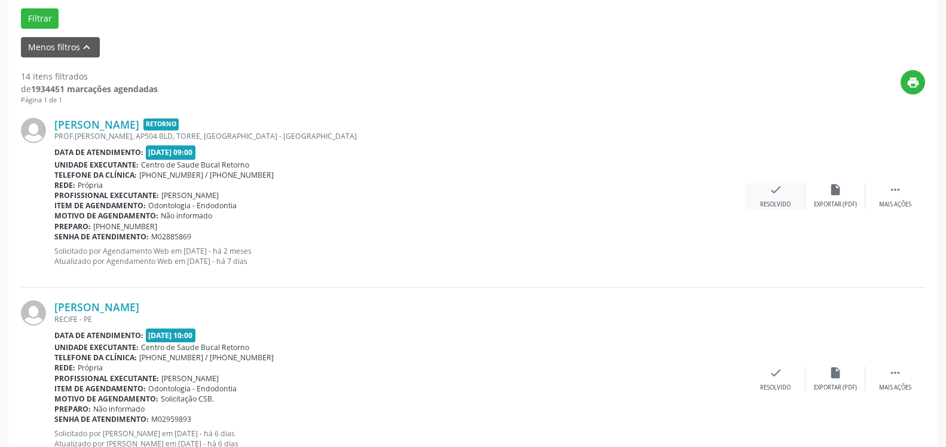
click at [783, 194] on div "check Resolvido" at bounding box center [776, 196] width 60 height 26
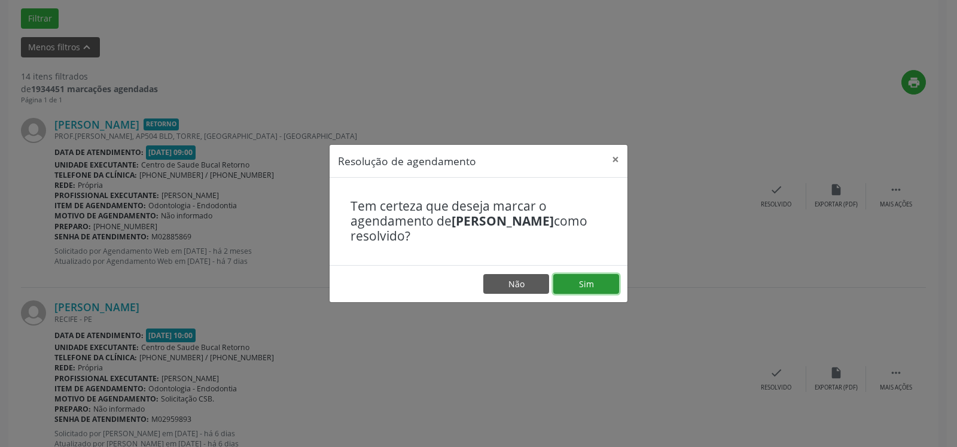
click at [578, 285] on button "Sim" at bounding box center [586, 284] width 66 height 20
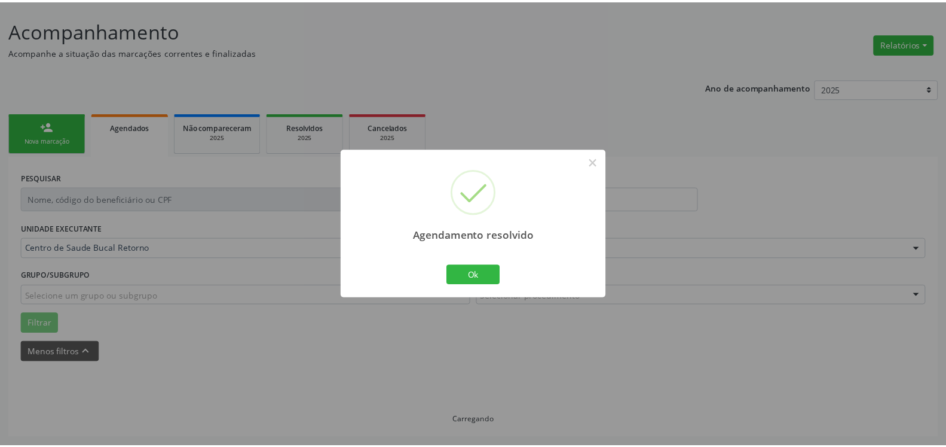
scroll to position [66, 0]
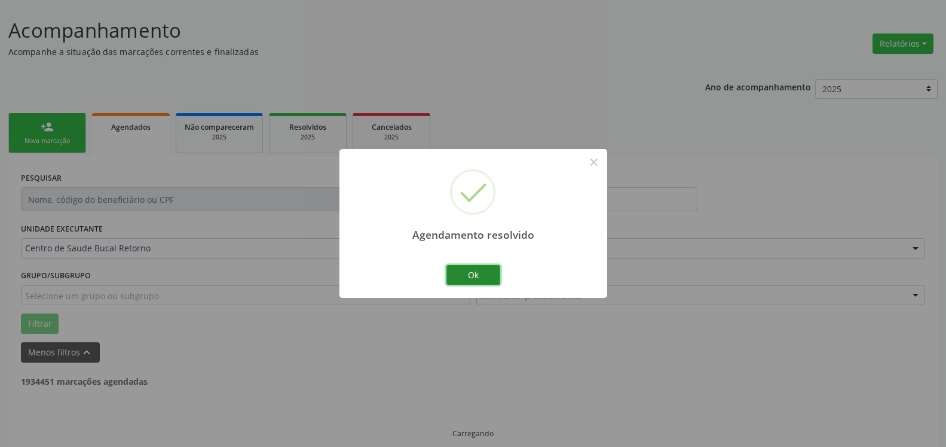
click at [482, 273] on button "Ok" at bounding box center [474, 275] width 54 height 20
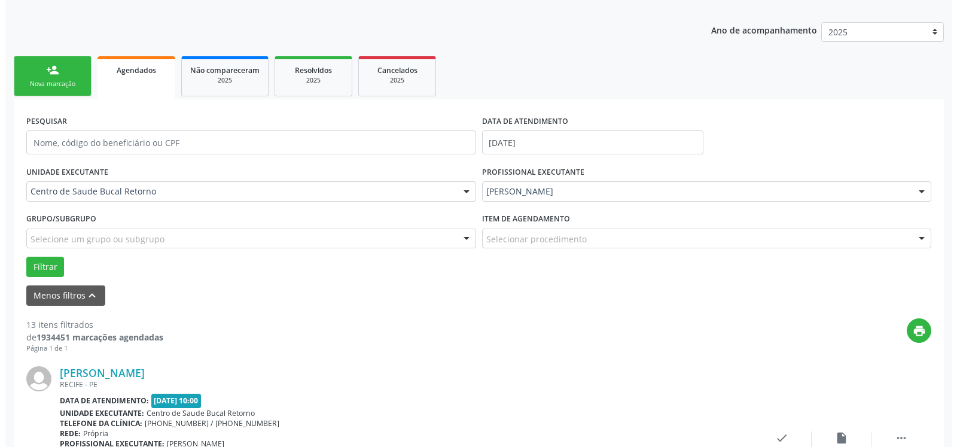
scroll to position [371, 0]
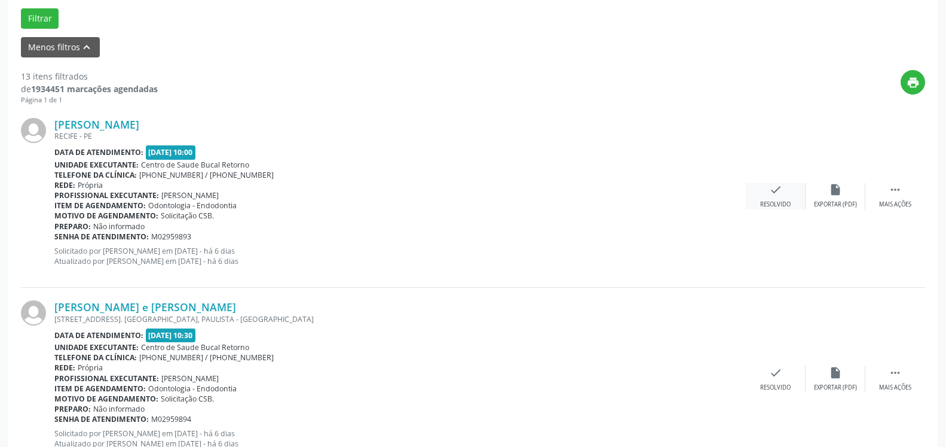
click at [782, 196] on icon "check" at bounding box center [775, 189] width 13 height 13
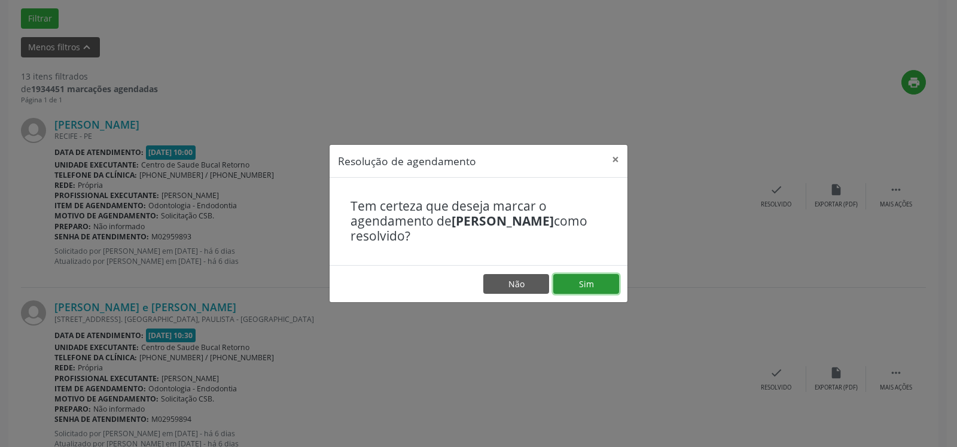
click at [594, 285] on button "Sim" at bounding box center [586, 284] width 66 height 20
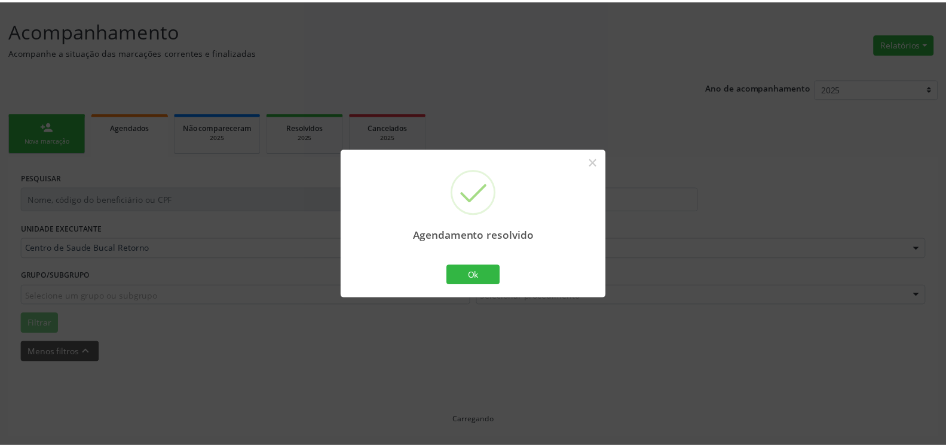
scroll to position [66, 0]
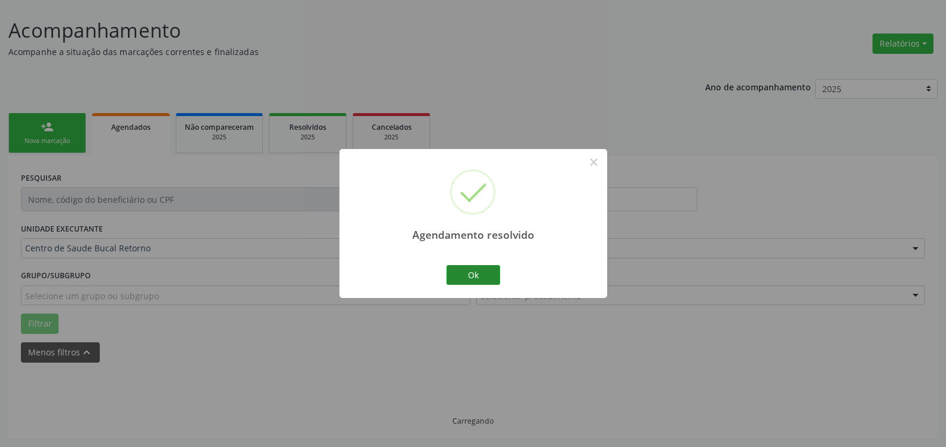
click at [480, 275] on button "Ok" at bounding box center [474, 275] width 54 height 20
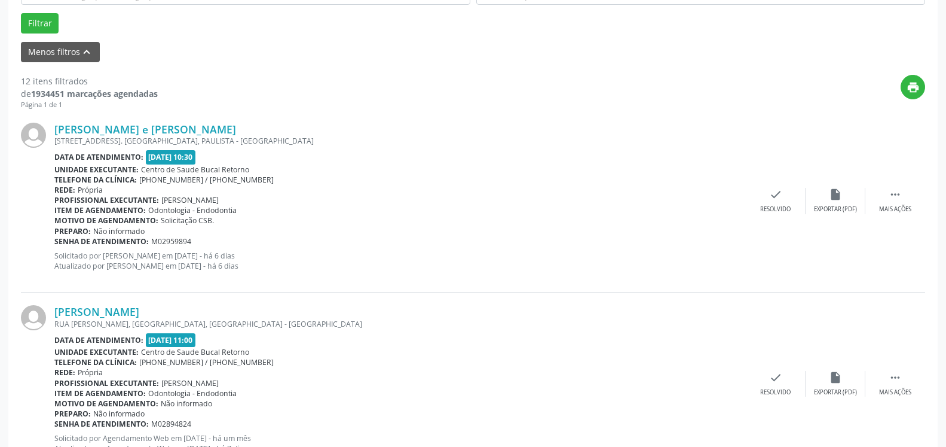
scroll to position [371, 0]
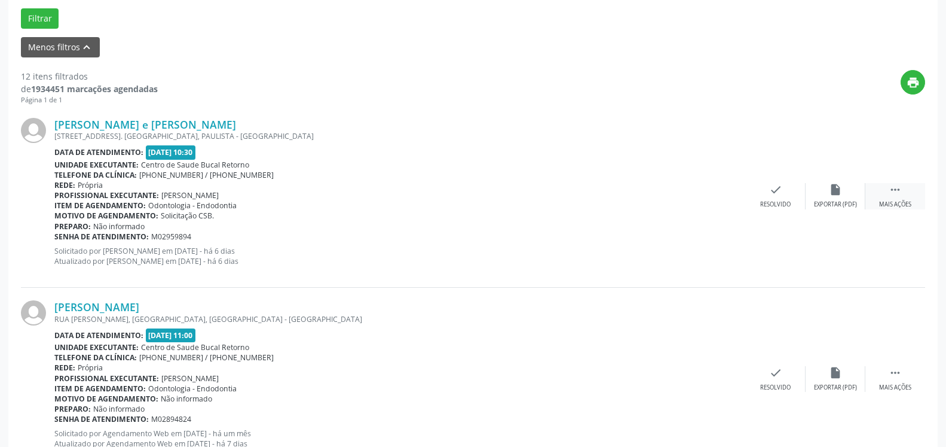
click at [908, 196] on div " Mais ações" at bounding box center [896, 196] width 60 height 26
click at [824, 193] on div "alarm_off Não compareceu" at bounding box center [836, 196] width 60 height 26
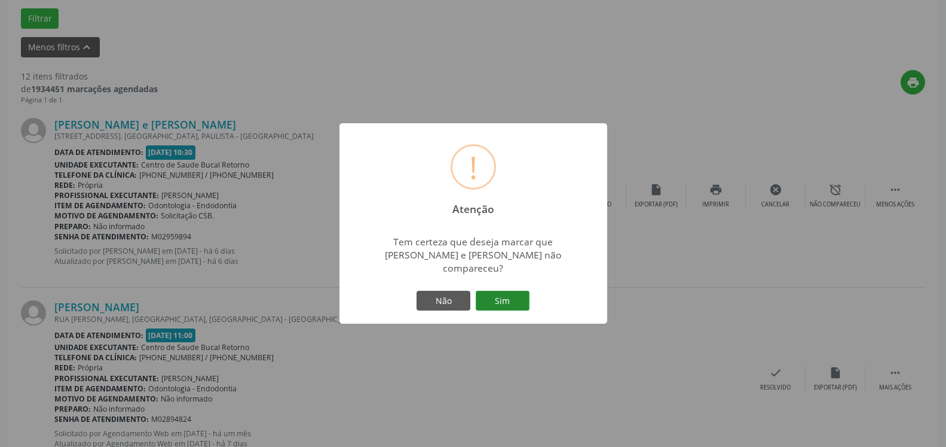
click at [490, 292] on button "Sim" at bounding box center [503, 301] width 54 height 20
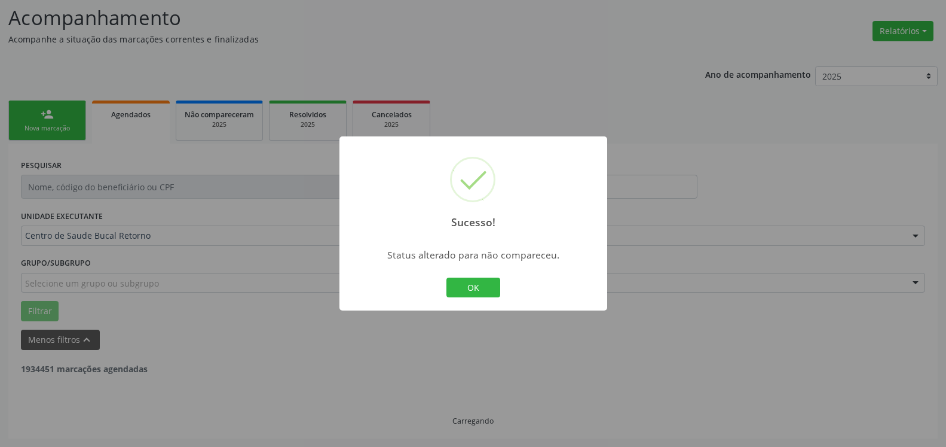
scroll to position [78, 0]
click at [487, 289] on button "OK" at bounding box center [474, 287] width 54 height 20
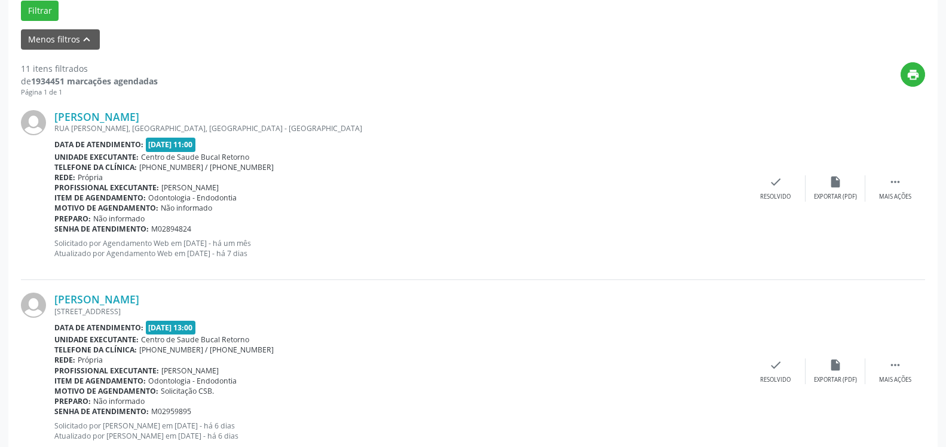
scroll to position [383, 0]
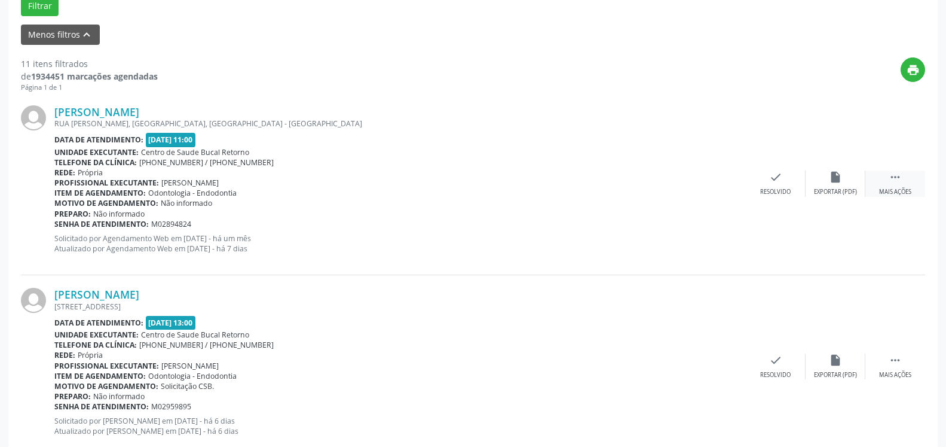
drag, startPoint x: 902, startPoint y: 174, endPoint x: 875, endPoint y: 185, distance: 28.7
click at [899, 176] on icon "" at bounding box center [895, 176] width 13 height 13
click at [848, 188] on div "alarm_off Não compareceu" at bounding box center [836, 183] width 60 height 26
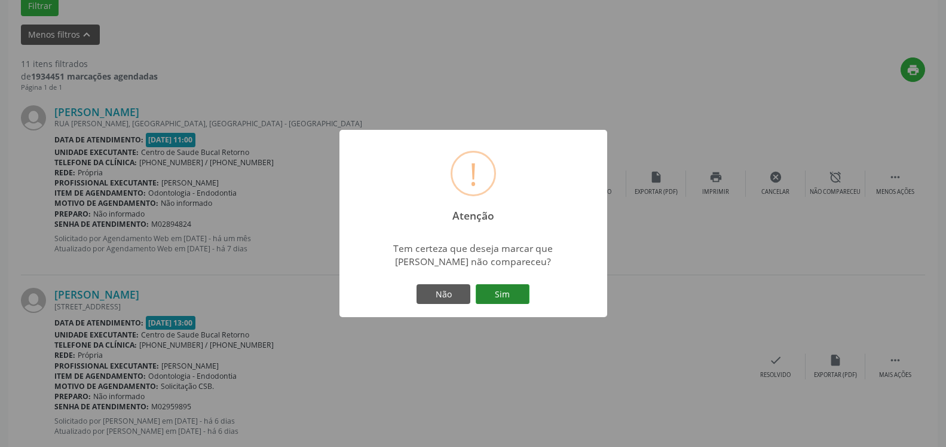
click at [502, 291] on button "Sim" at bounding box center [503, 294] width 54 height 20
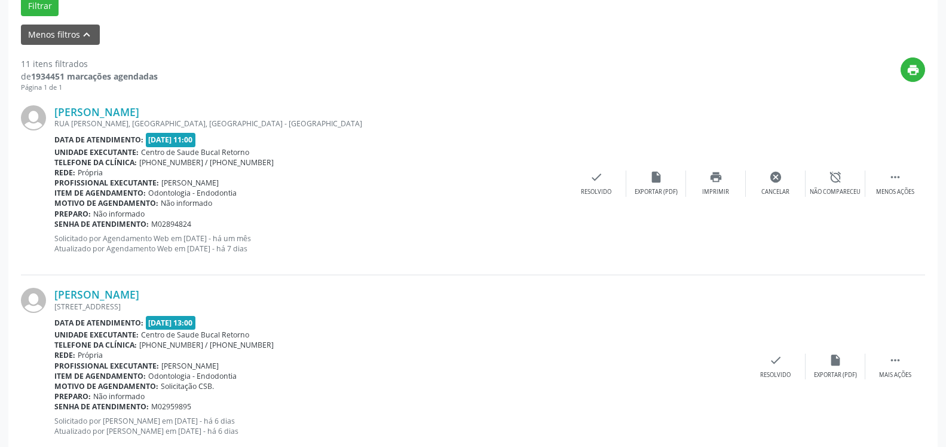
scroll to position [78, 0]
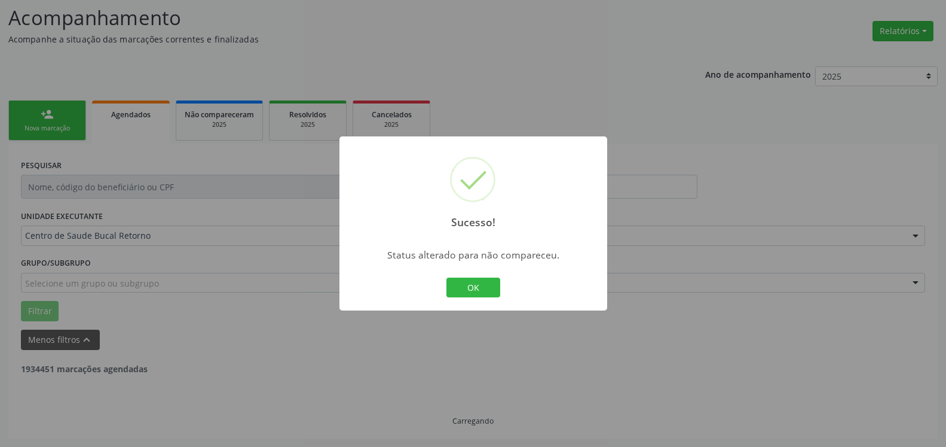
click at [481, 292] on button "OK" at bounding box center [474, 287] width 54 height 20
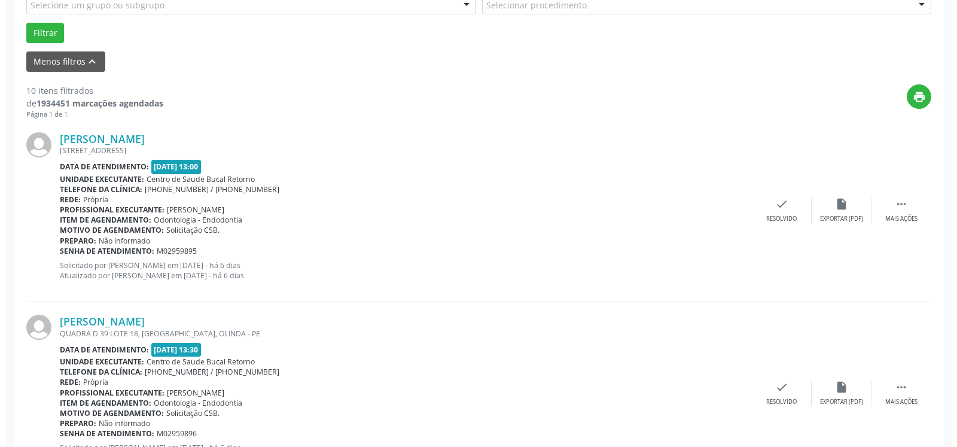
scroll to position [383, 0]
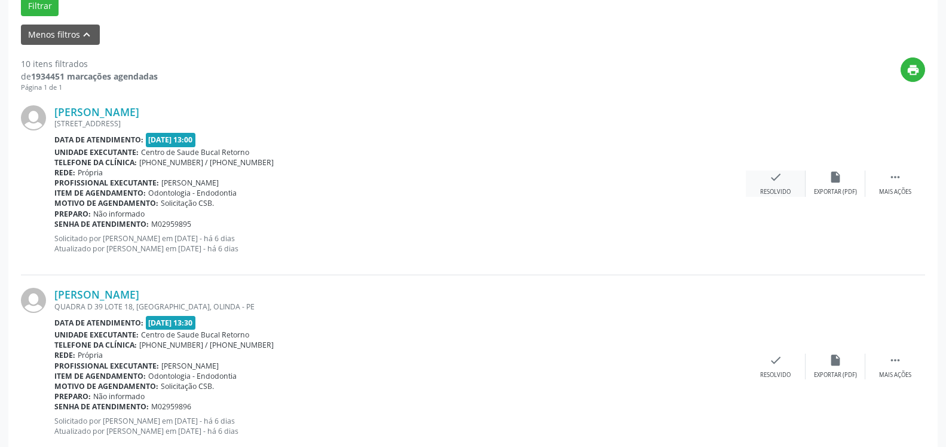
click at [779, 187] on div "check Resolvido" at bounding box center [776, 183] width 60 height 26
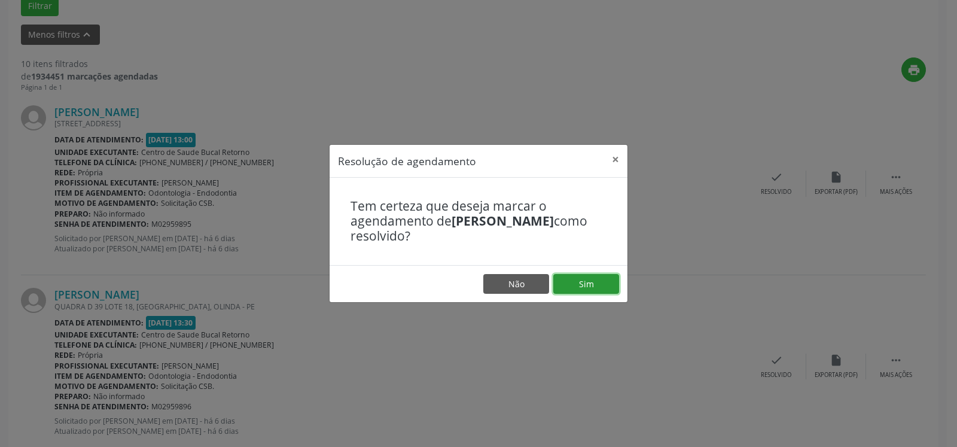
click at [584, 282] on button "Sim" at bounding box center [586, 284] width 66 height 20
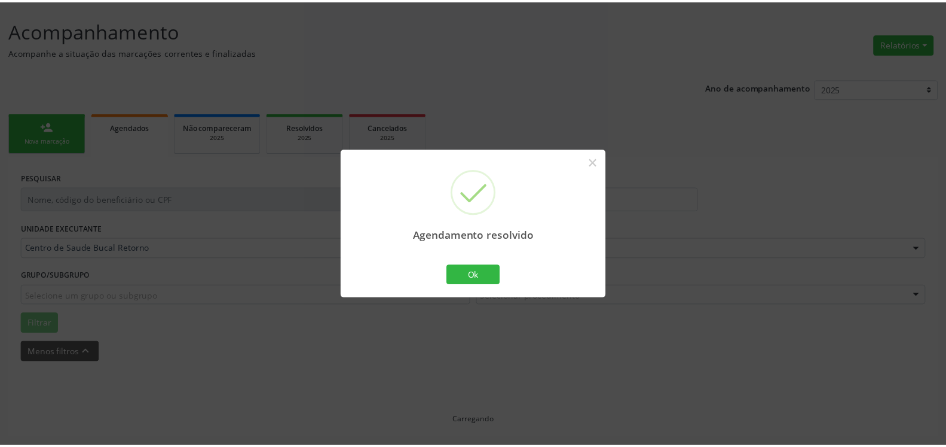
scroll to position [66, 0]
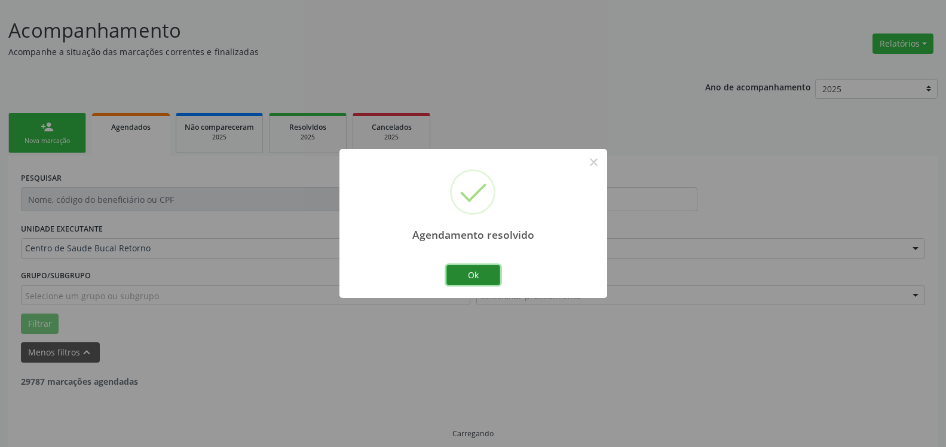
click at [471, 274] on button "Ok" at bounding box center [474, 275] width 54 height 20
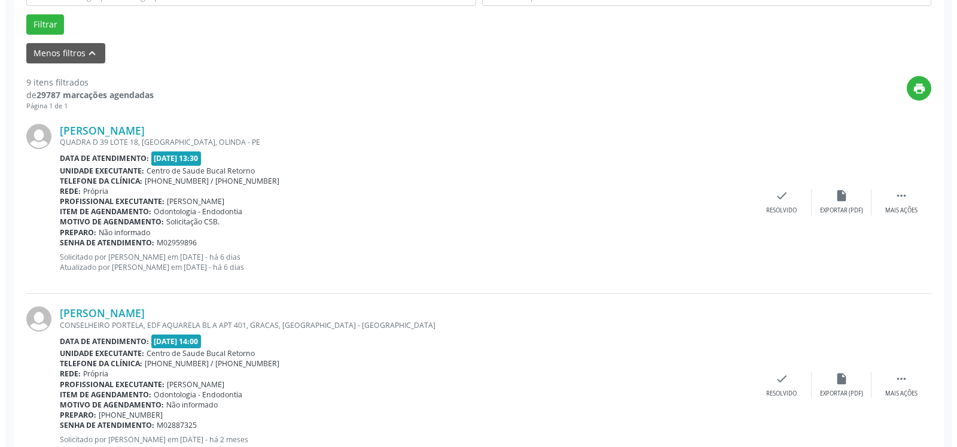
scroll to position [383, 0]
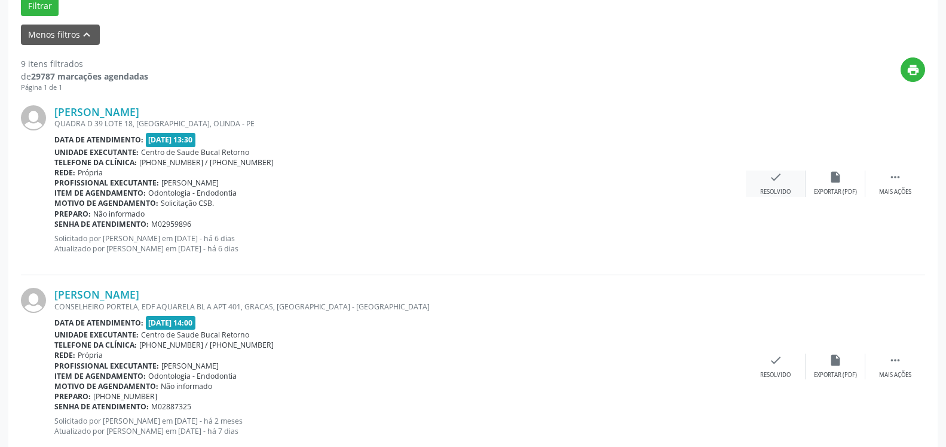
click at [784, 188] on div "check Resolvido" at bounding box center [776, 183] width 60 height 26
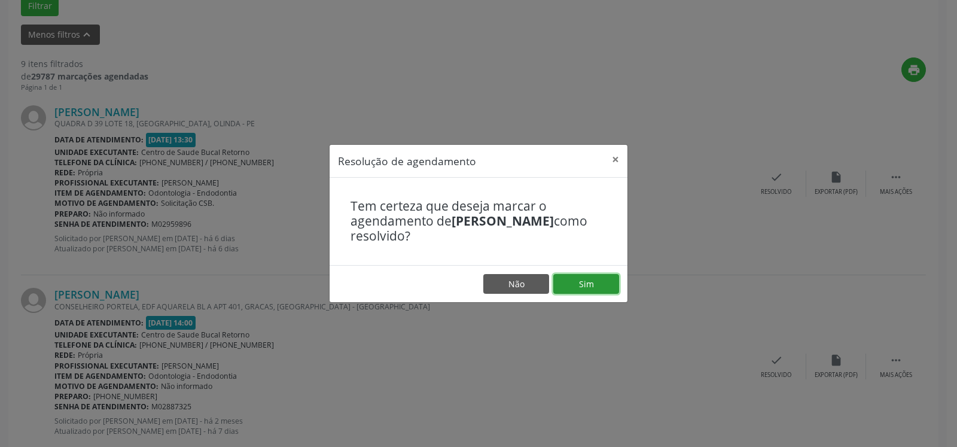
click at [594, 280] on button "Sim" at bounding box center [586, 284] width 66 height 20
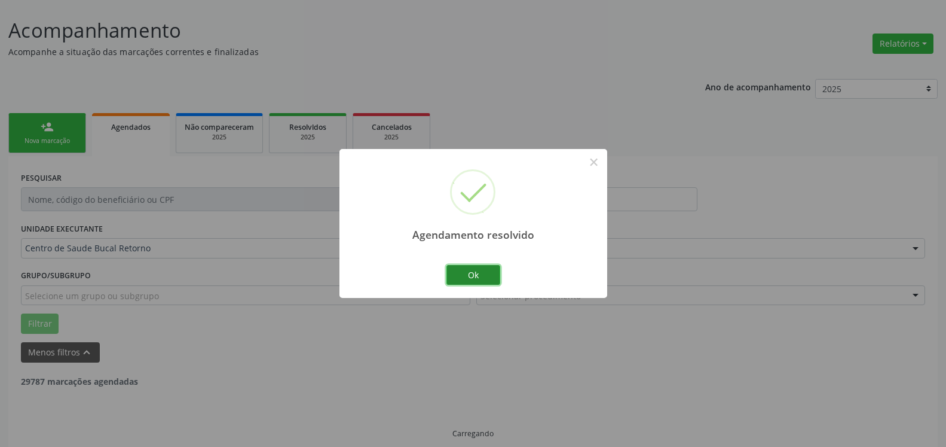
click at [472, 277] on button "Ok" at bounding box center [474, 275] width 54 height 20
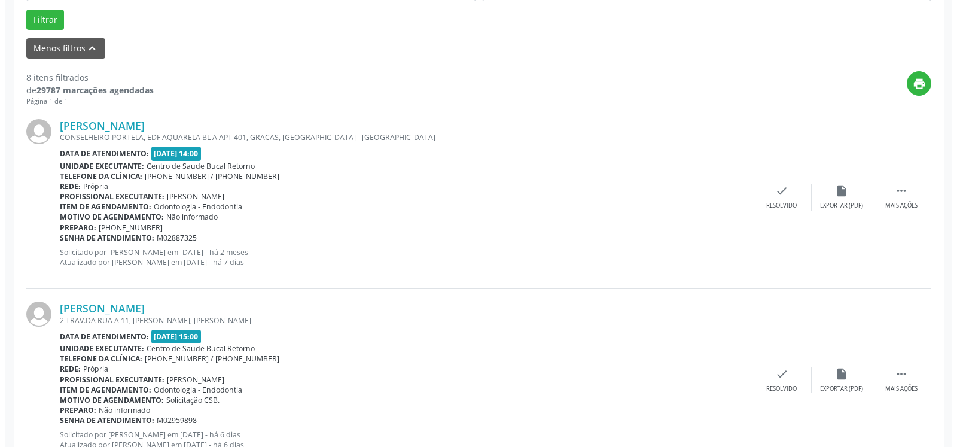
scroll to position [371, 0]
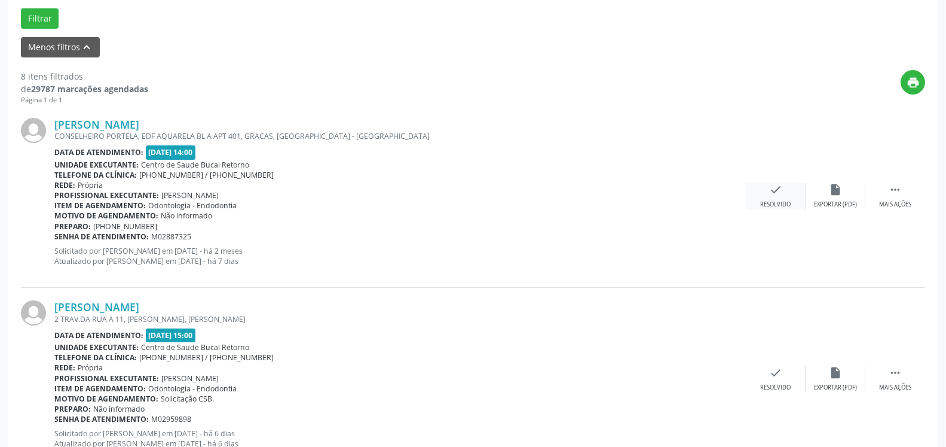
click at [766, 202] on div "Resolvido" at bounding box center [775, 204] width 30 height 8
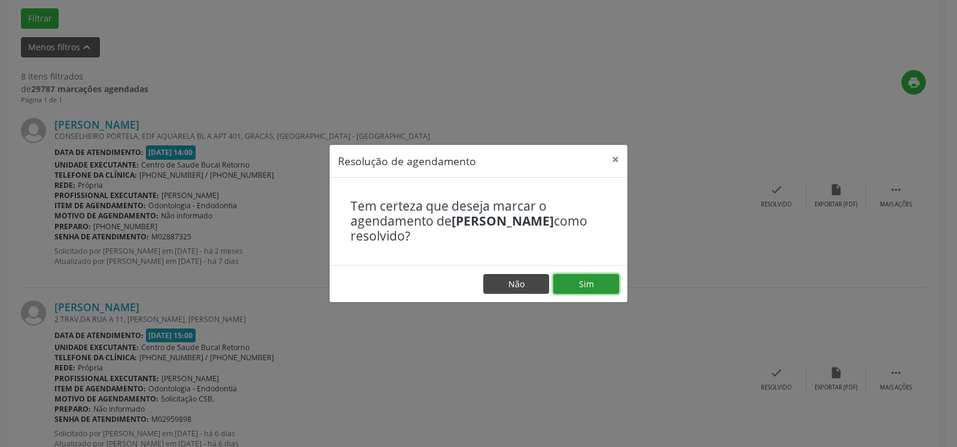
drag, startPoint x: 587, startPoint y: 284, endPoint x: 494, endPoint y: 280, distance: 92.1
click at [585, 284] on button "Sim" at bounding box center [586, 284] width 66 height 20
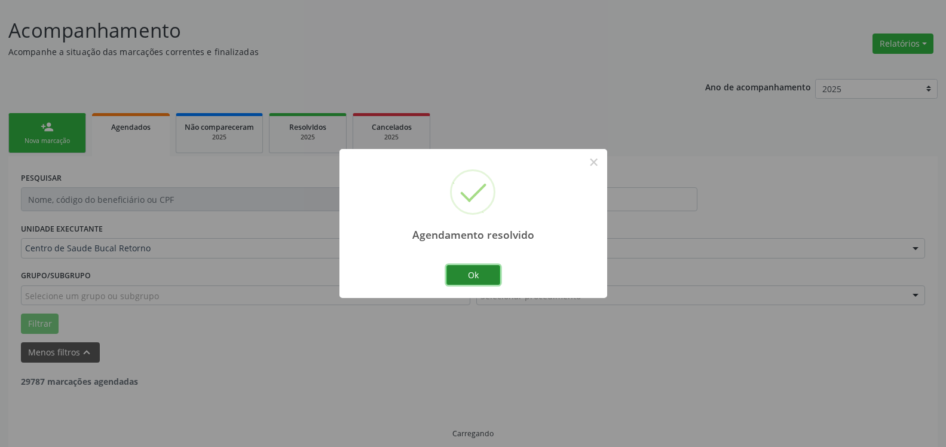
click at [477, 272] on button "Ok" at bounding box center [474, 275] width 54 height 20
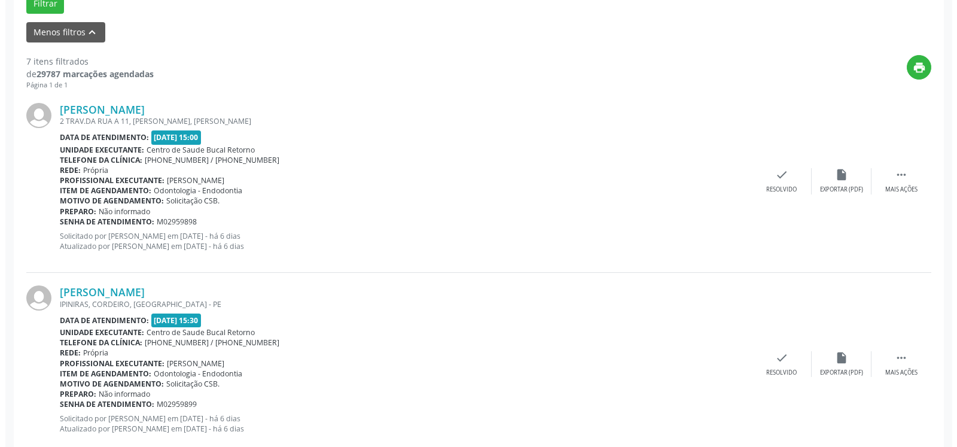
scroll to position [432, 0]
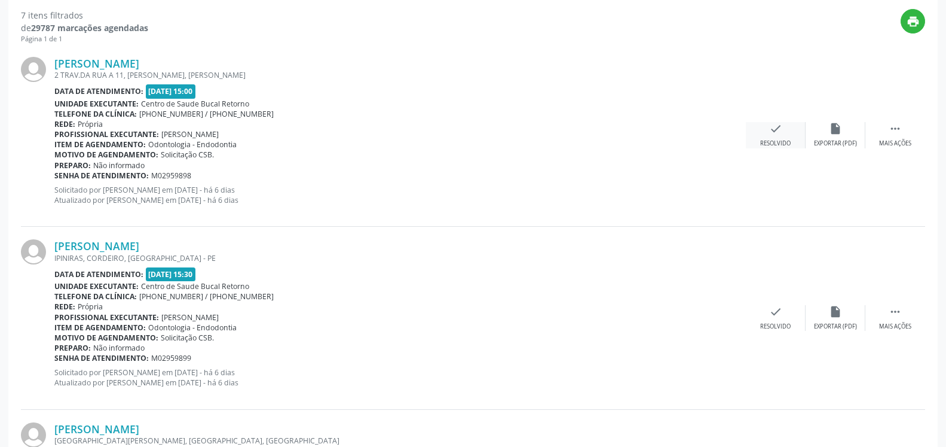
click at [773, 135] on icon "check" at bounding box center [775, 128] width 13 height 13
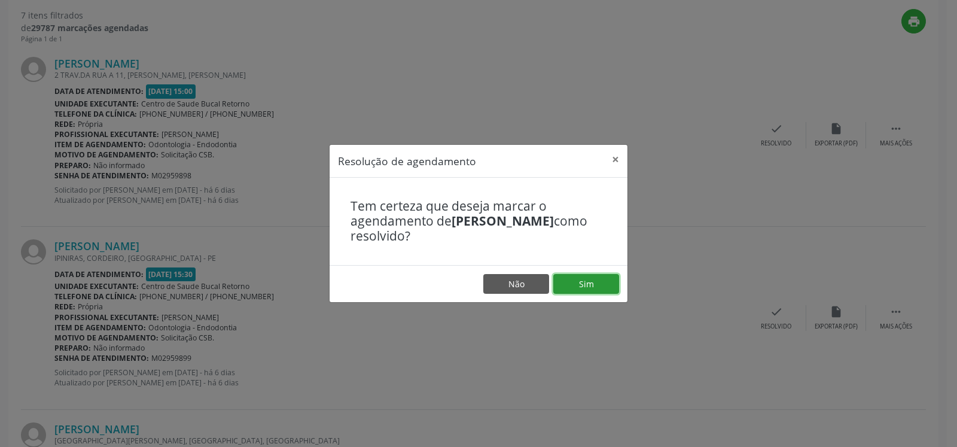
click at [576, 294] on button "Sim" at bounding box center [586, 284] width 66 height 20
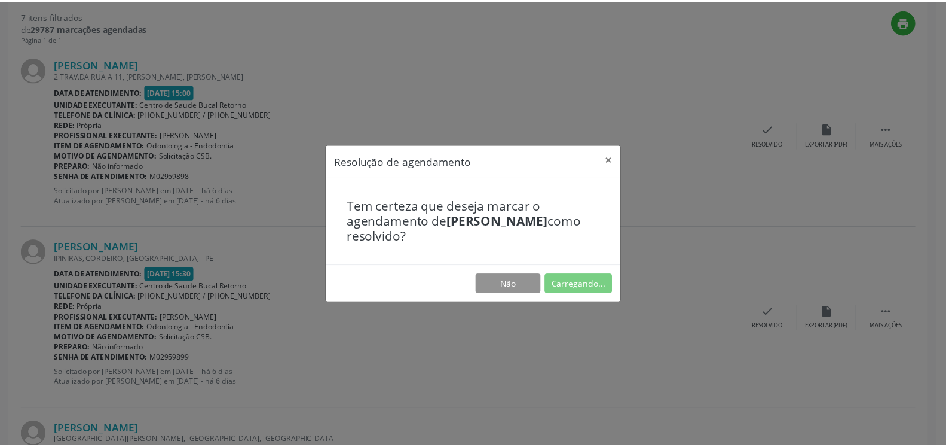
scroll to position [66, 0]
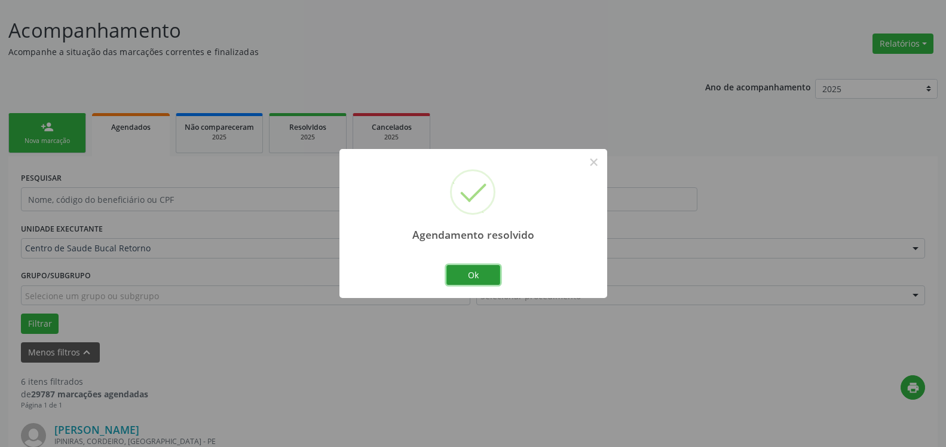
click at [480, 277] on button "Ok" at bounding box center [474, 275] width 54 height 20
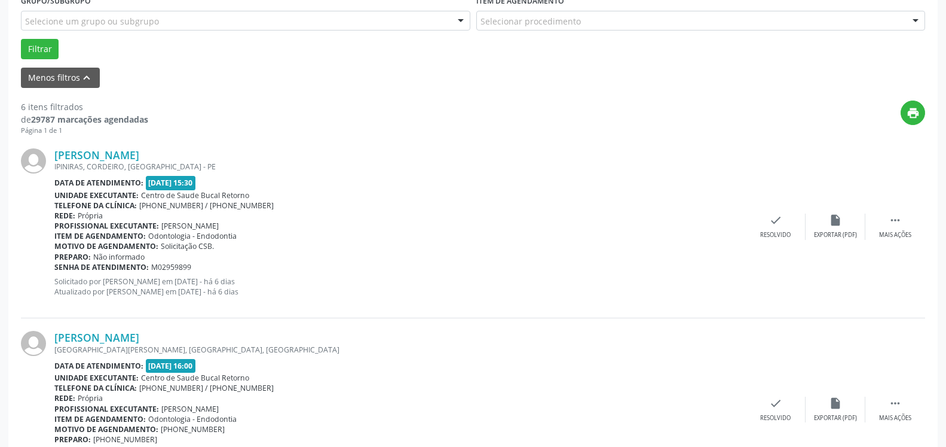
scroll to position [371, 0]
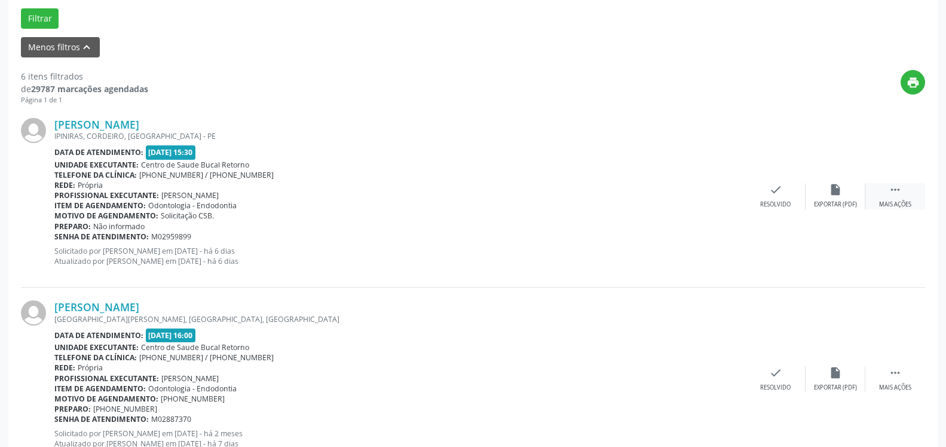
click at [906, 190] on div " Mais ações" at bounding box center [896, 196] width 60 height 26
click at [829, 198] on div "alarm_off Não compareceu" at bounding box center [836, 196] width 60 height 26
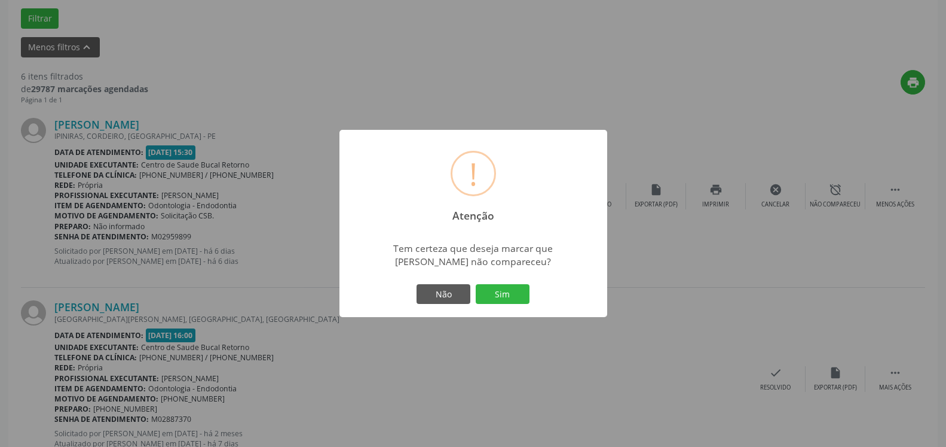
drag, startPoint x: 528, startPoint y: 292, endPoint x: 534, endPoint y: 295, distance: 6.7
click at [525, 294] on button "Sim" at bounding box center [503, 294] width 54 height 20
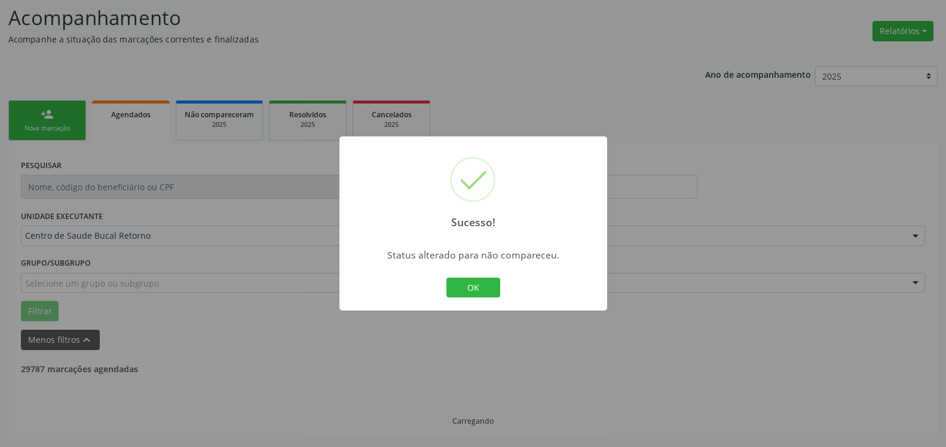
scroll to position [78, 0]
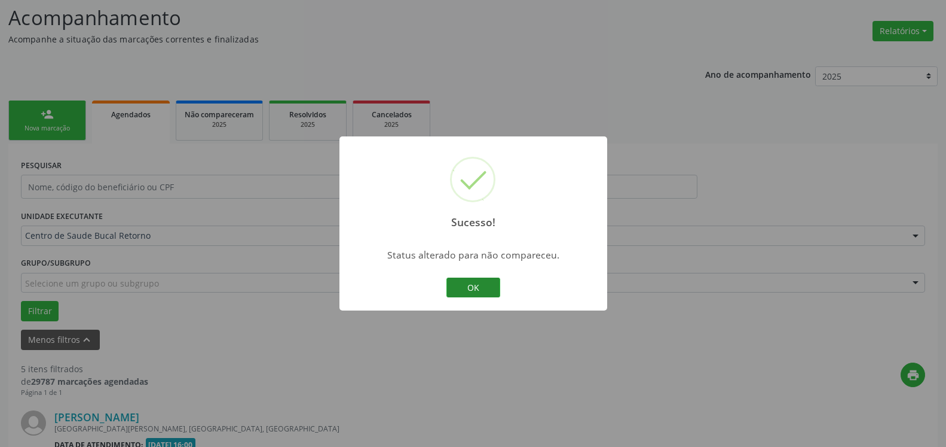
click at [459, 288] on button "OK" at bounding box center [474, 287] width 54 height 20
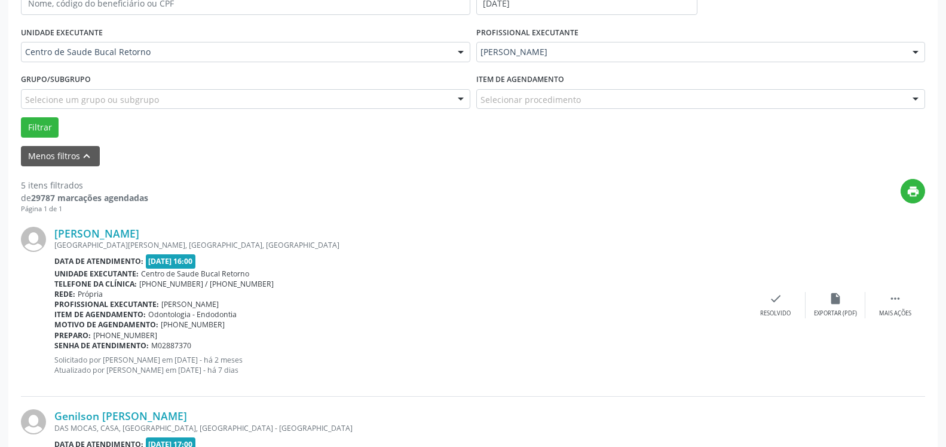
scroll to position [322, 0]
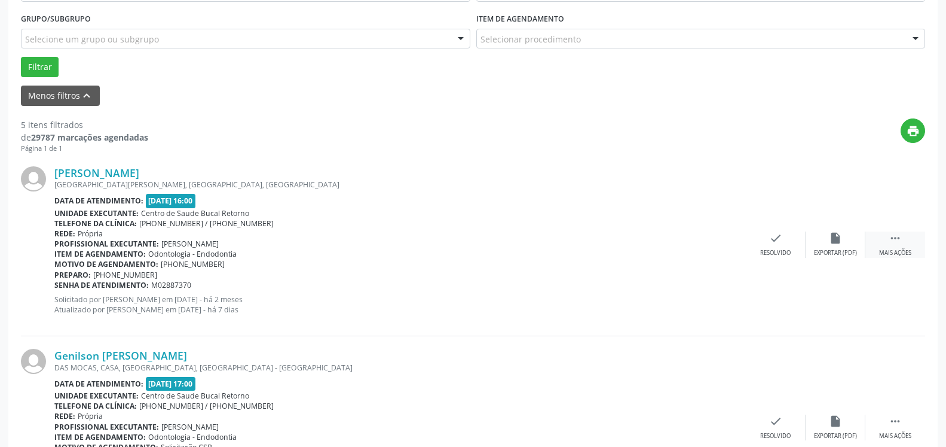
click at [894, 237] on icon "" at bounding box center [895, 237] width 13 height 13
click at [857, 240] on div "alarm_off Não compareceu" at bounding box center [836, 244] width 60 height 26
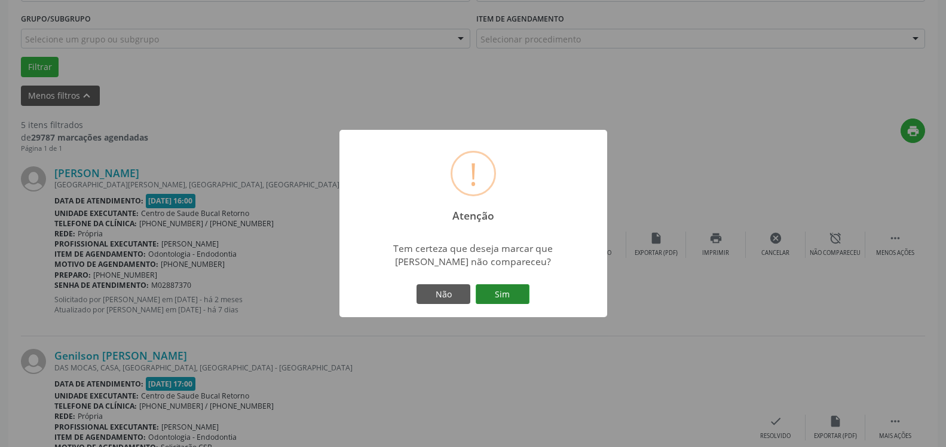
click at [523, 296] on button "Sim" at bounding box center [503, 294] width 54 height 20
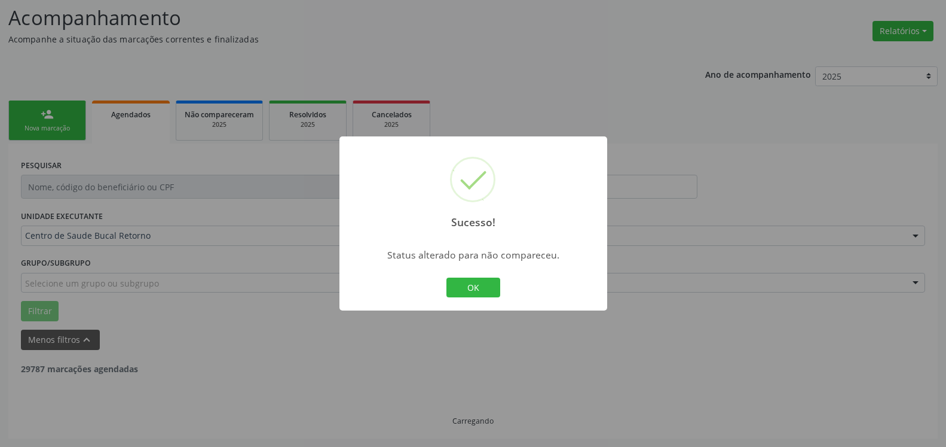
scroll to position [78, 0]
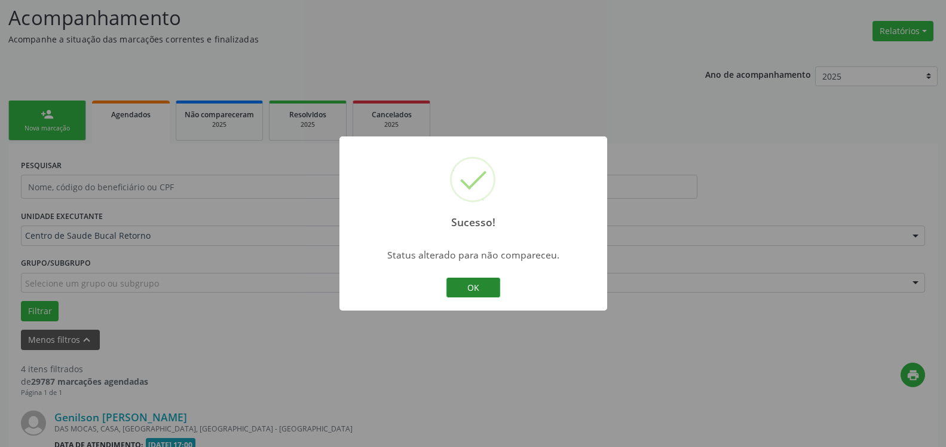
click at [482, 288] on button "OK" at bounding box center [474, 287] width 54 height 20
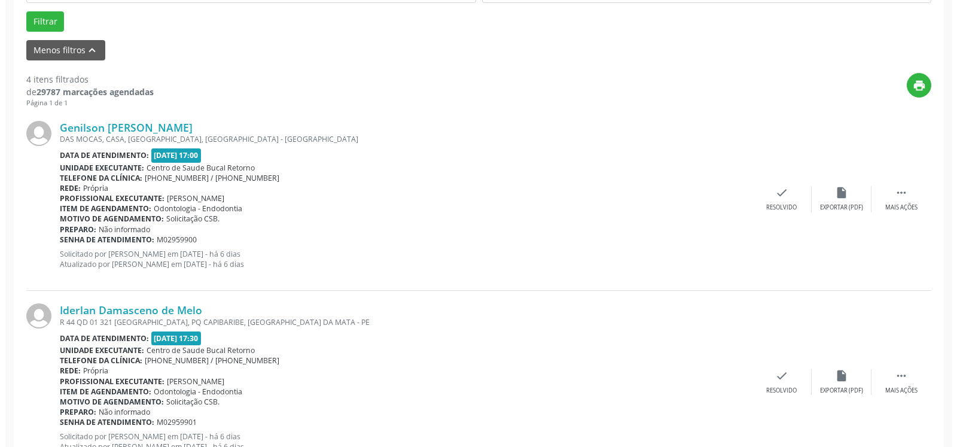
scroll to position [383, 0]
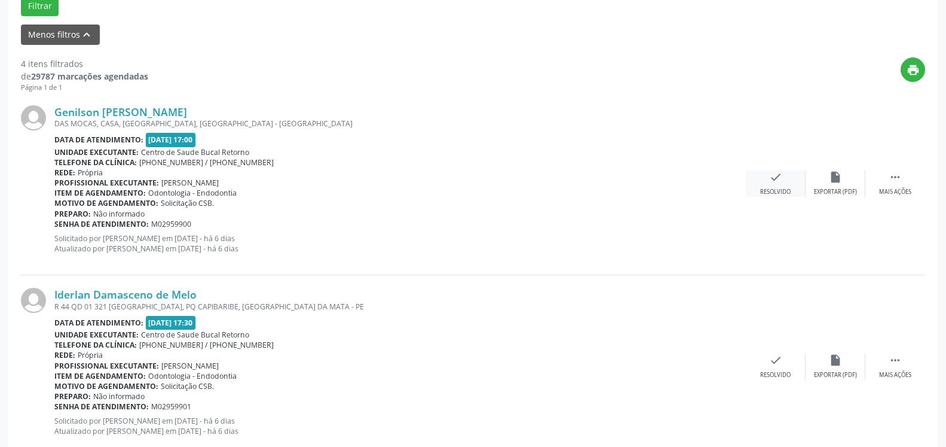
click at [774, 182] on icon "check" at bounding box center [775, 176] width 13 height 13
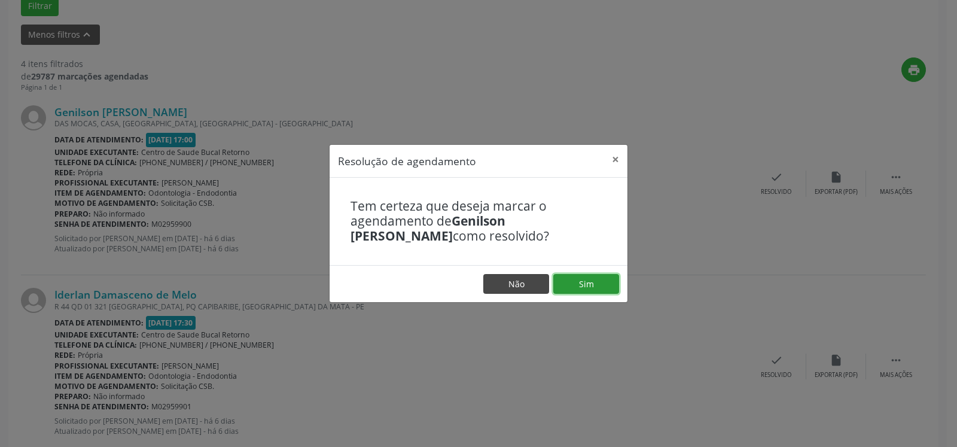
drag, startPoint x: 615, startPoint y: 284, endPoint x: 525, endPoint y: 285, distance: 89.7
click at [614, 284] on button "Sim" at bounding box center [586, 284] width 66 height 20
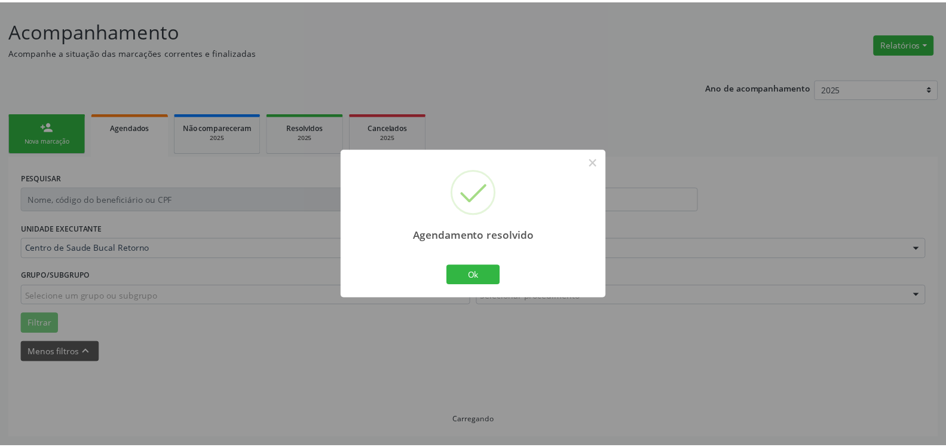
scroll to position [66, 0]
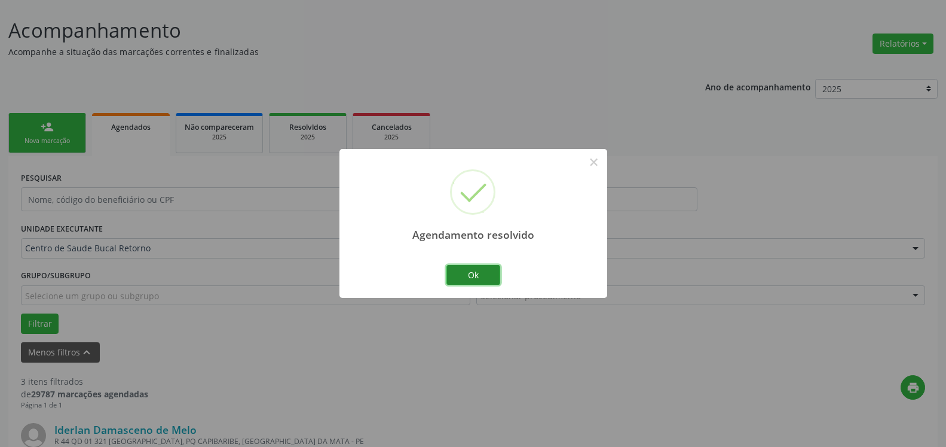
click at [485, 280] on button "Ok" at bounding box center [474, 275] width 54 height 20
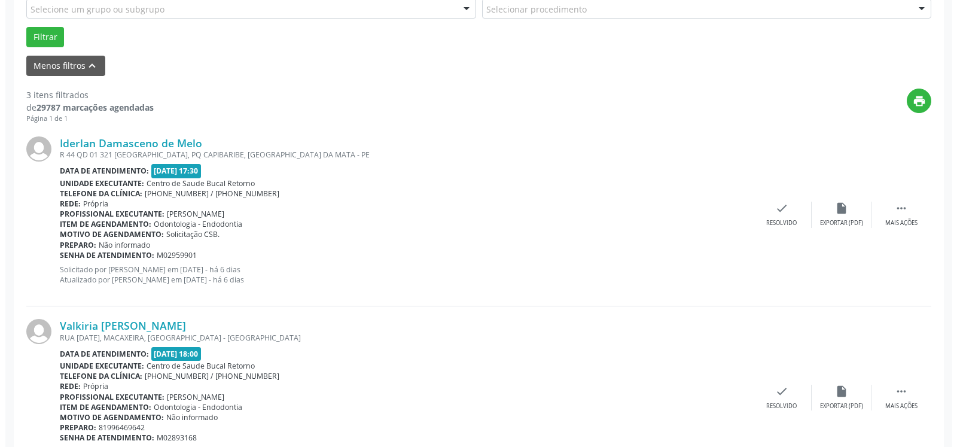
scroll to position [371, 0]
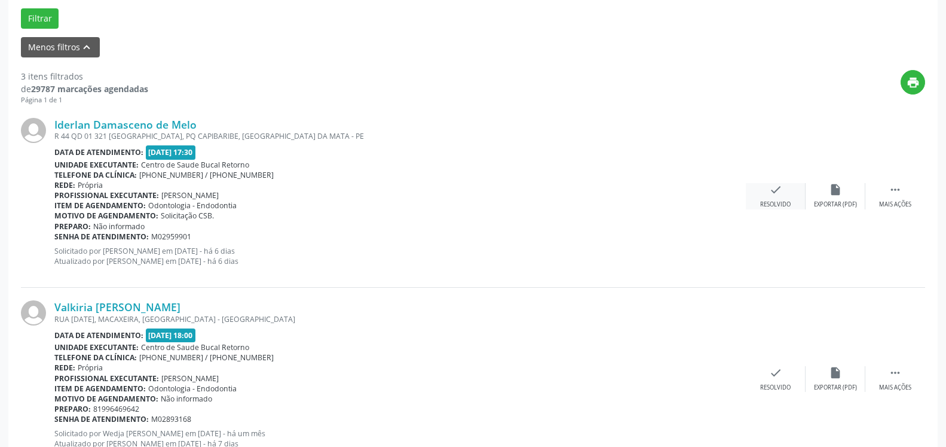
click at [775, 192] on icon "check" at bounding box center [775, 189] width 13 height 13
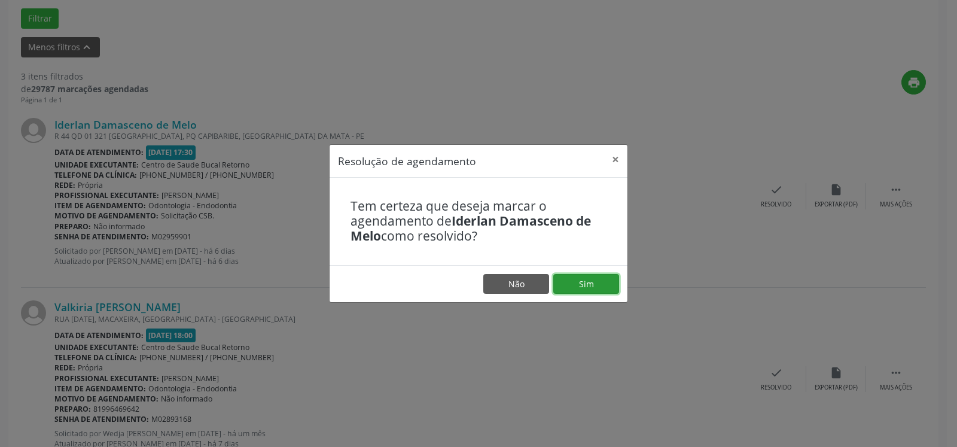
click at [575, 288] on button "Sim" at bounding box center [586, 284] width 66 height 20
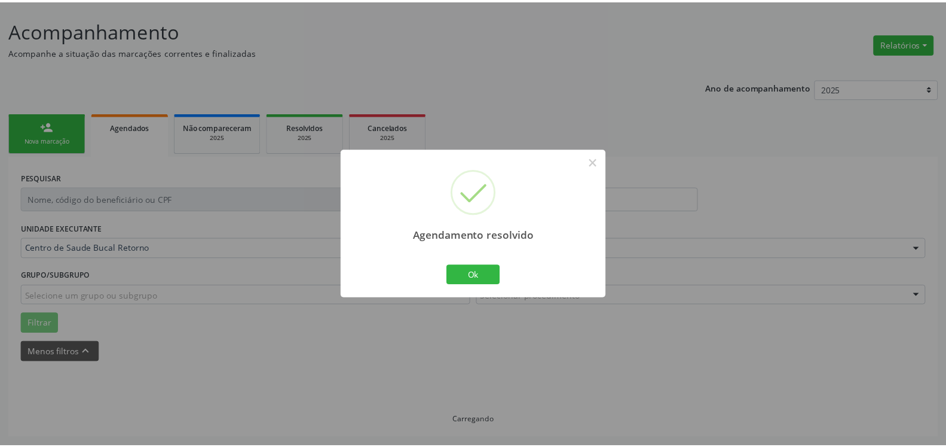
scroll to position [66, 0]
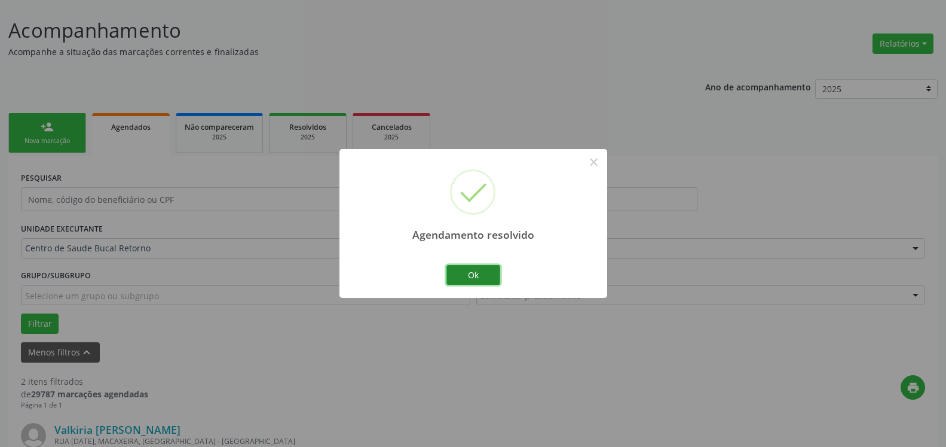
click at [467, 280] on button "Ok" at bounding box center [474, 275] width 54 height 20
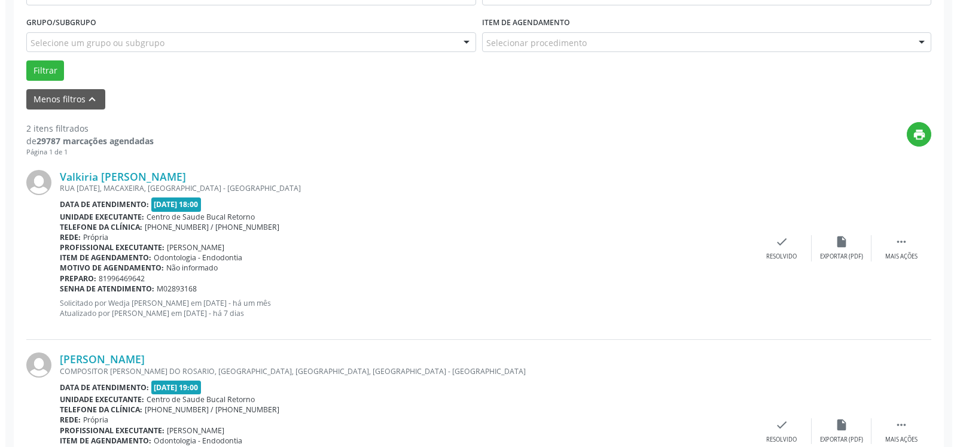
scroll to position [371, 0]
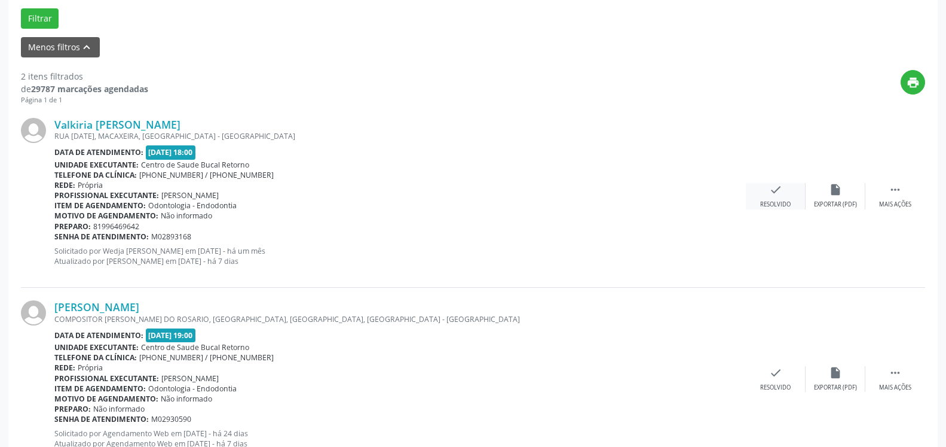
click at [784, 191] on div "check Resolvido" at bounding box center [776, 196] width 60 height 26
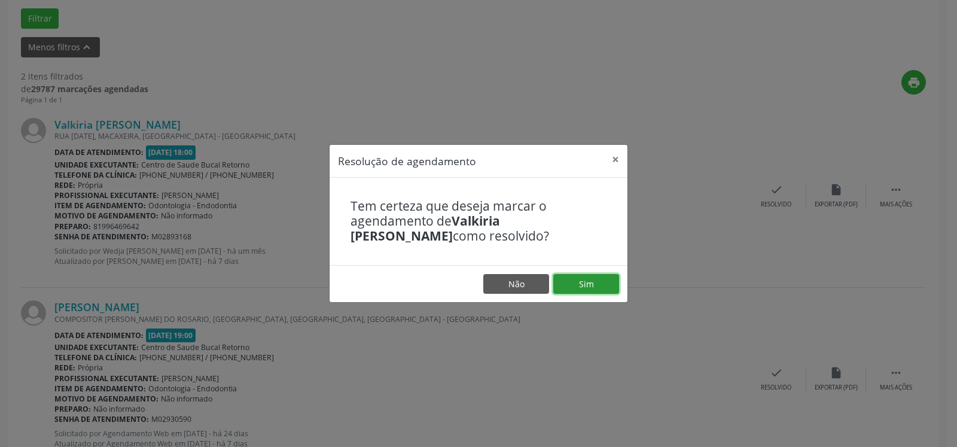
click at [610, 280] on button "Sim" at bounding box center [586, 284] width 66 height 20
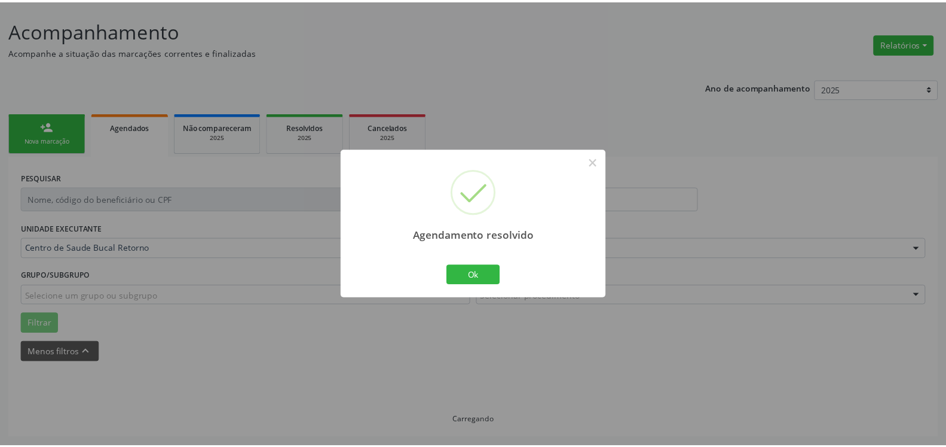
scroll to position [66, 0]
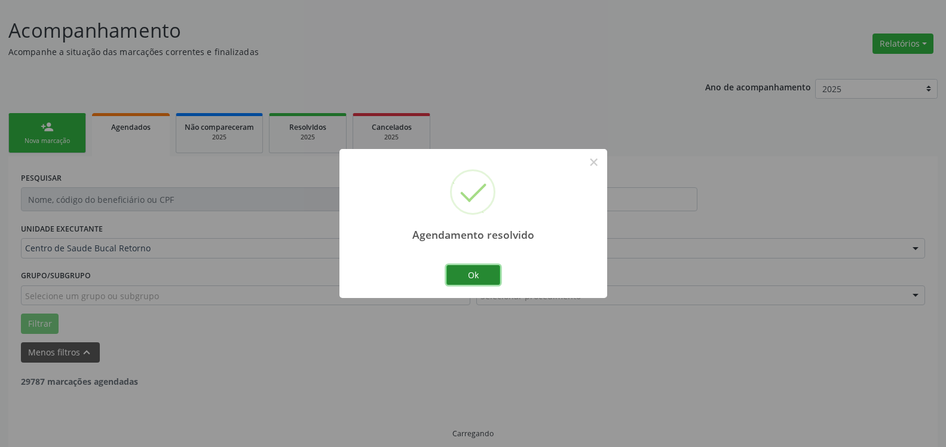
click at [472, 271] on button "Ok" at bounding box center [474, 275] width 54 height 20
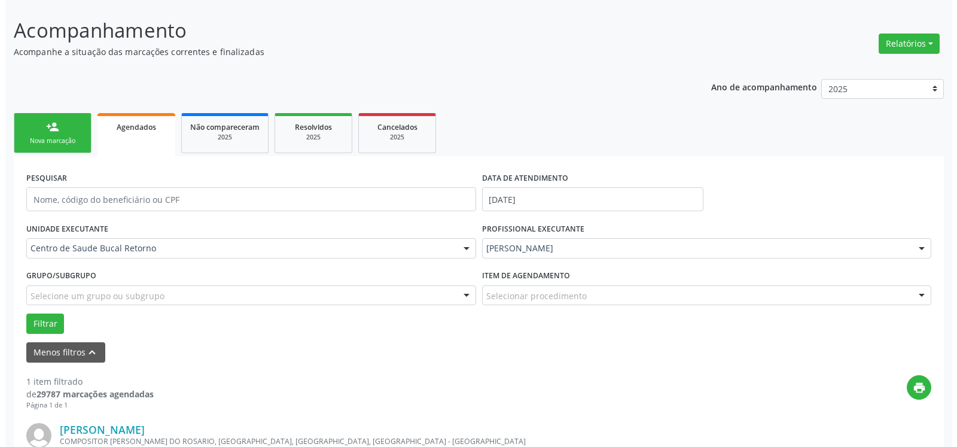
scroll to position [232, 0]
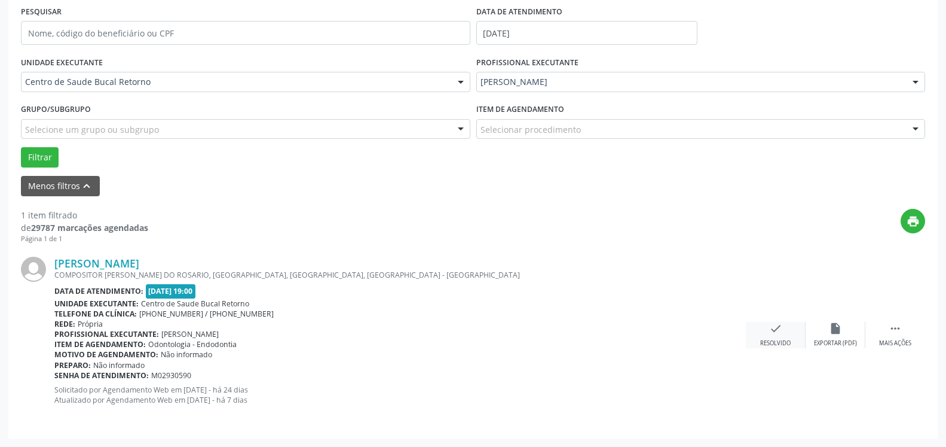
click at [783, 337] on div "check Resolvido" at bounding box center [776, 335] width 60 height 26
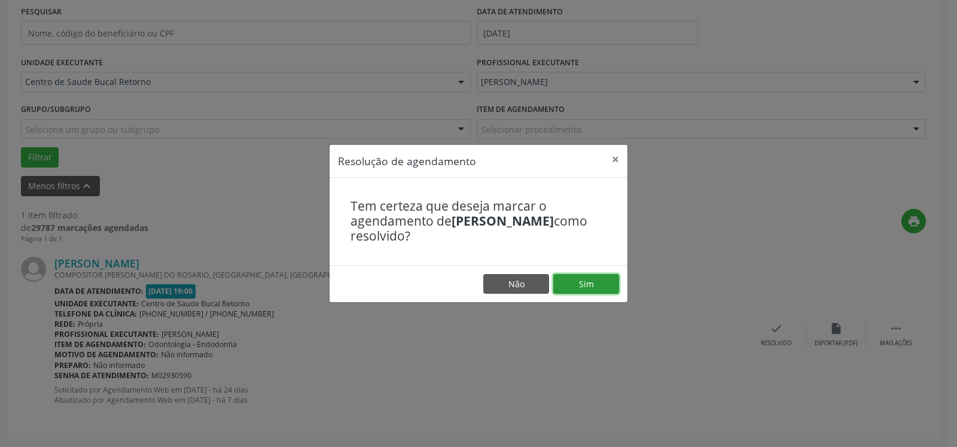
click at [603, 288] on button "Sim" at bounding box center [586, 284] width 66 height 20
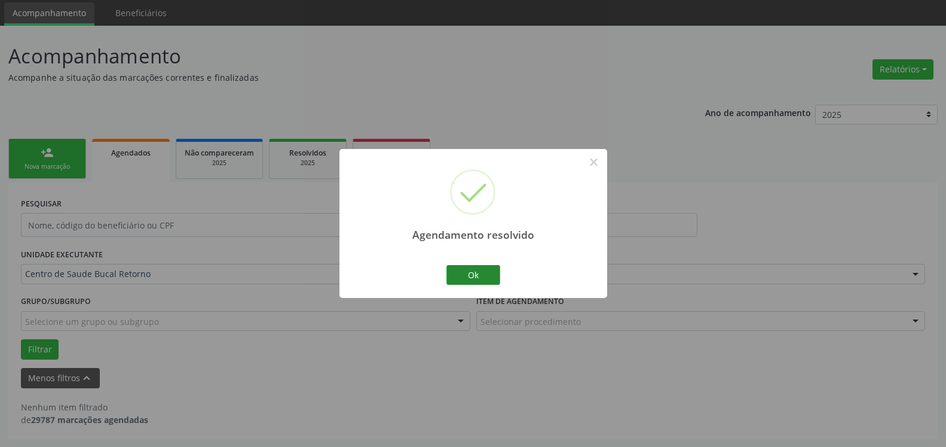
scroll to position [40, 0]
click at [481, 272] on button "Ok" at bounding box center [474, 275] width 54 height 20
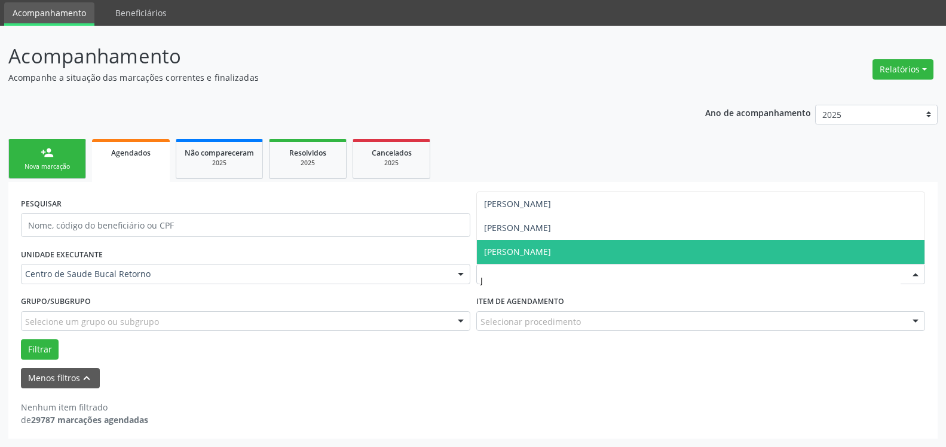
type input "JU"
click at [551, 248] on span "[PERSON_NAME]" at bounding box center [517, 251] width 67 height 11
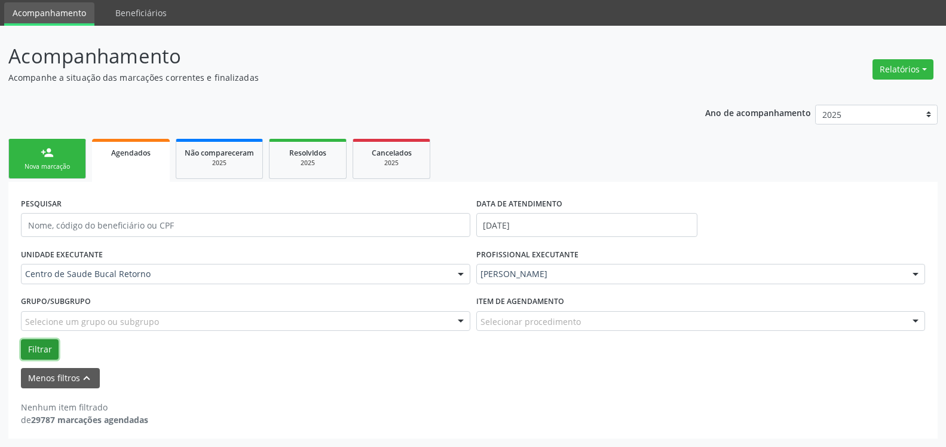
click at [33, 344] on button "Filtrar" at bounding box center [40, 349] width 38 height 20
